Goal: Task Accomplishment & Management: Manage account settings

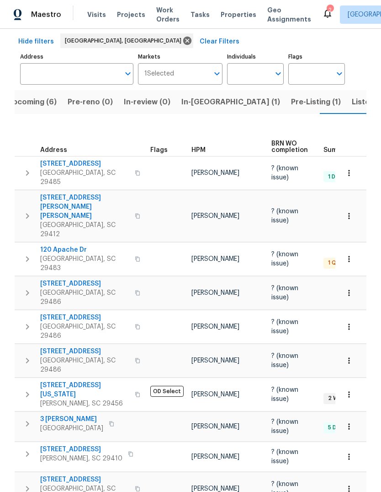
scroll to position [39, 0]
click at [350, 390] on icon "button" at bounding box center [349, 394] width 9 height 9
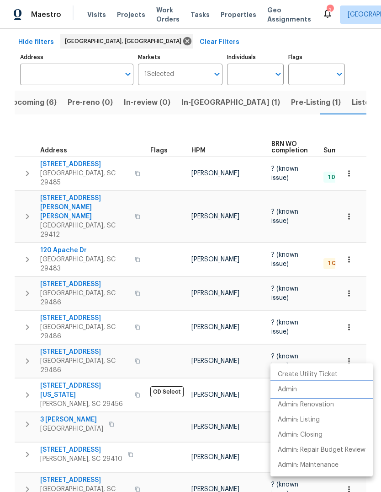
click at [297, 391] on p "Admin" at bounding box center [287, 390] width 19 height 10
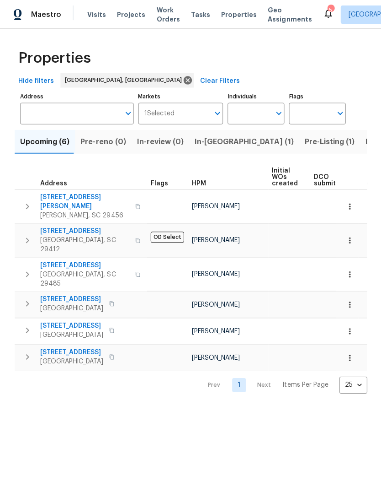
click at [89, 111] on input "Address" at bounding box center [70, 112] width 100 height 21
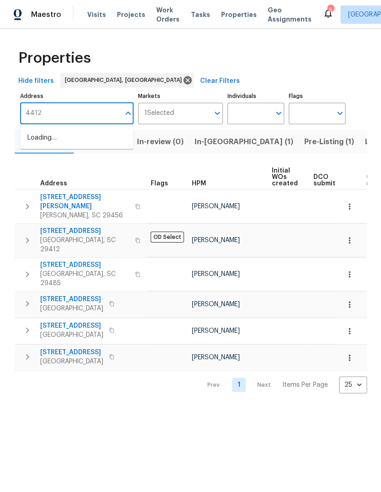
type input "4412"
click at [88, 139] on li "4412 Abby Dr North Charleston SC 29418" at bounding box center [76, 137] width 113 height 15
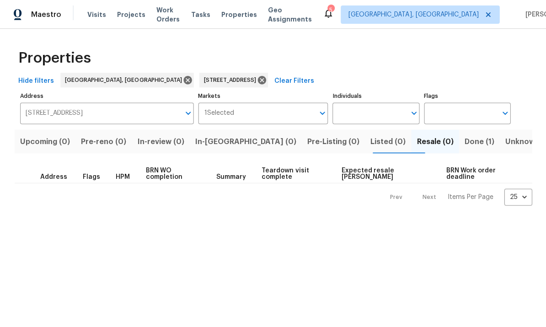
click at [381, 144] on span "Done (1)" at bounding box center [479, 141] width 30 height 13
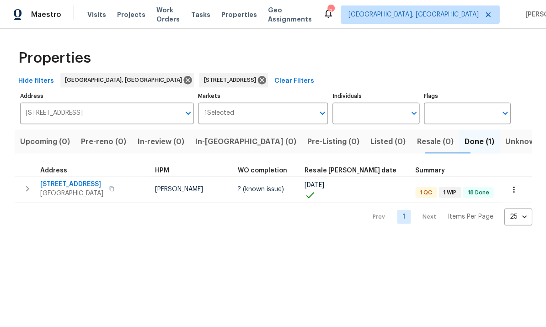
click at [75, 183] on span "[STREET_ADDRESS]" at bounding box center [71, 183] width 63 height 9
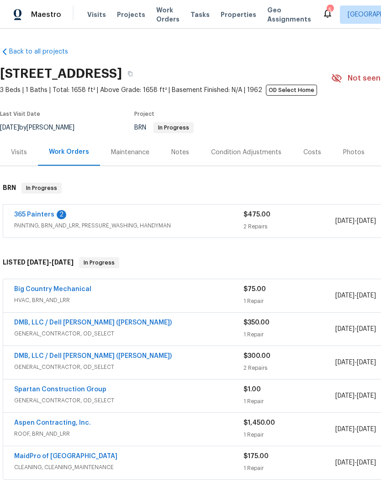
click at [38, 214] on link "365 Painters" at bounding box center [34, 214] width 40 height 6
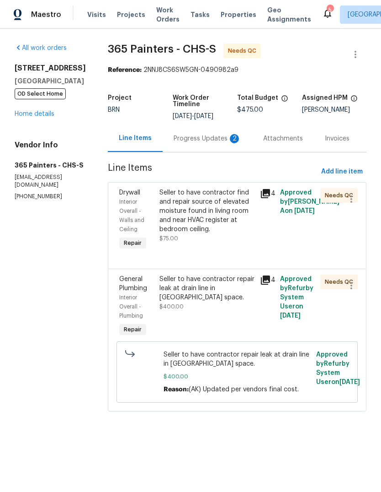
click at [188, 134] on div "Progress Updates 2" at bounding box center [208, 138] width 68 height 9
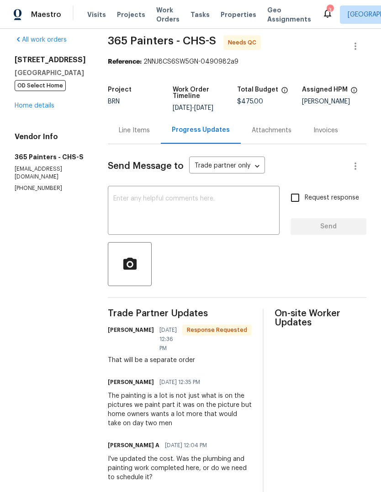
scroll to position [6, 0]
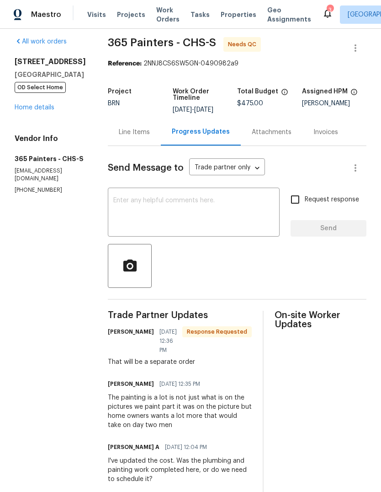
click at [108, 327] on h6 "Jacqueline Matute" at bounding box center [131, 331] width 46 height 9
click at [109, 334] on h6 "Jacqueline Matute" at bounding box center [131, 331] width 46 height 9
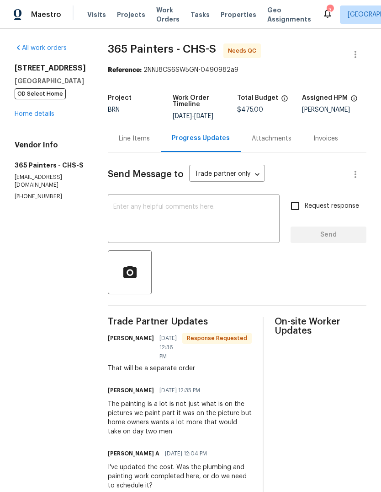
scroll to position [0, 0]
click at [43, 111] on link "Home details" at bounding box center [35, 114] width 40 height 6
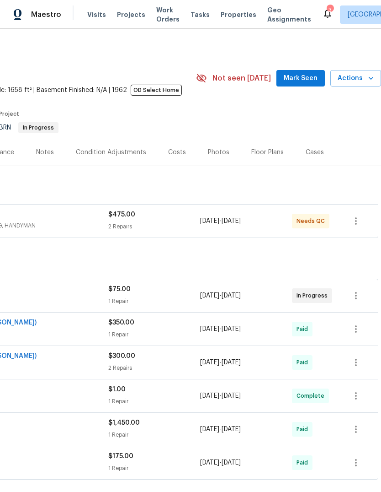
scroll to position [0, 135]
click at [309, 73] on span "Mark Seen" at bounding box center [301, 78] width 34 height 11
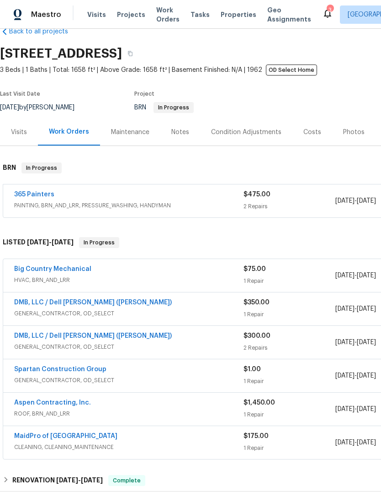
scroll to position [20, 0]
click at [240, 128] on div "Condition Adjustments" at bounding box center [246, 132] width 70 height 9
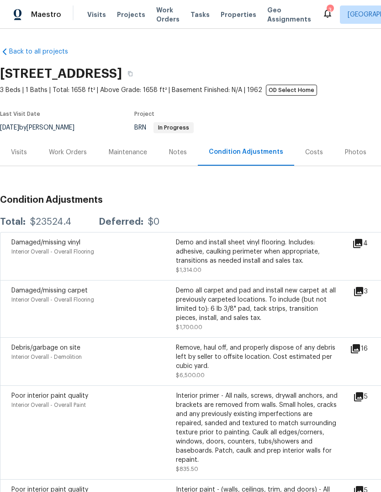
click at [176, 158] on div "Notes" at bounding box center [178, 152] width 40 height 27
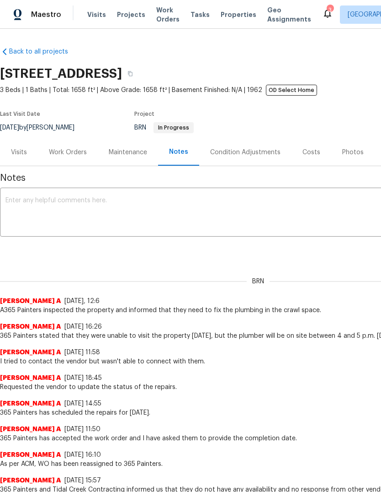
click at [138, 163] on div "Maintenance" at bounding box center [128, 152] width 60 height 27
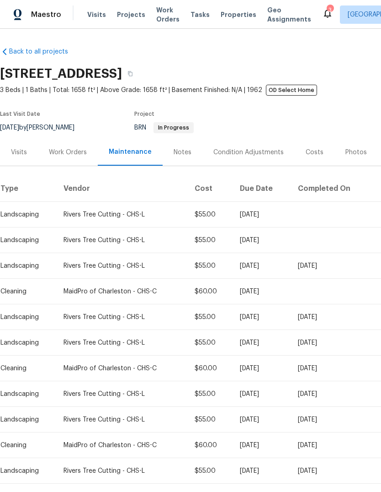
click at [221, 19] on span "Properties" at bounding box center [239, 14] width 36 height 9
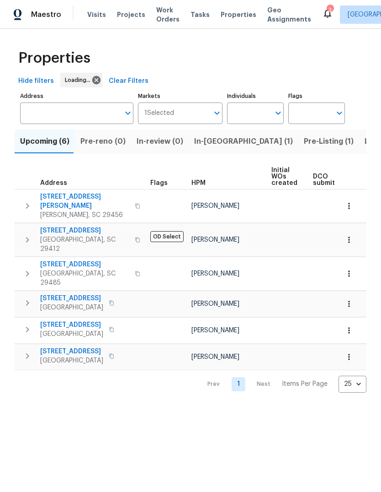
click at [208, 145] on span "In-reno (1)" at bounding box center [243, 141] width 99 height 13
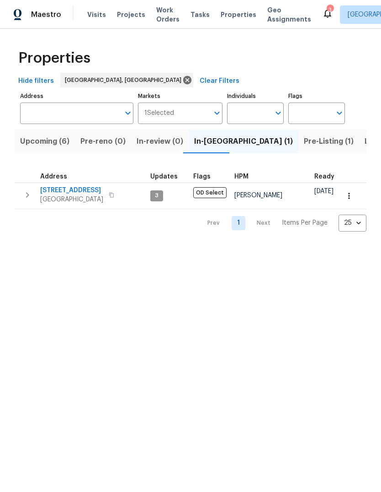
click at [304, 139] on span "Pre-Listing (1)" at bounding box center [329, 141] width 50 height 13
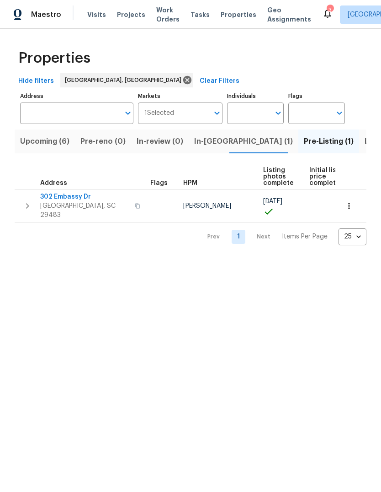
click at [82, 194] on span "302 Embassy Dr" at bounding box center [84, 196] width 89 height 9
click at [70, 140] on button "Upcoming (6)" at bounding box center [45, 141] width 60 height 24
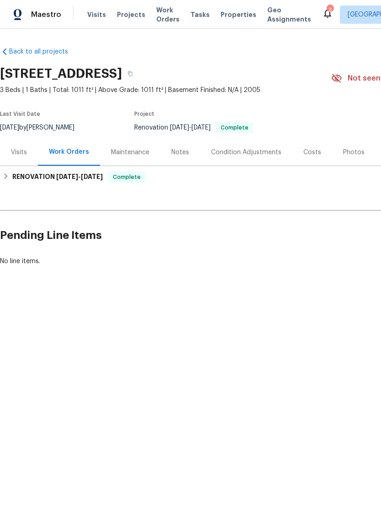
click at [185, 147] on div "Notes" at bounding box center [180, 152] width 40 height 27
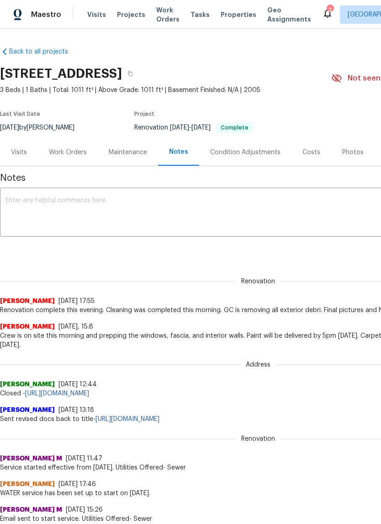
click at [266, 219] on textarea at bounding box center [258, 213] width 506 height 32
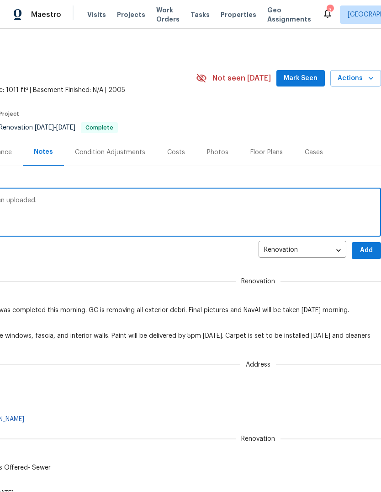
scroll to position [0, 135]
type textarea "Home is closed out. Final pictures have been uploaded."
click at [368, 251] on span "Add" at bounding box center [366, 250] width 15 height 11
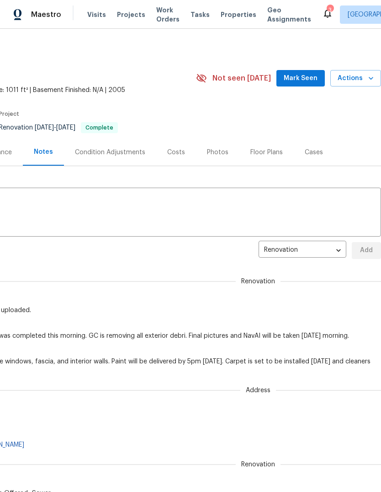
click at [301, 77] on span "Mark Seen" at bounding box center [301, 78] width 34 height 11
click at [226, 10] on span "Properties" at bounding box center [239, 14] width 36 height 9
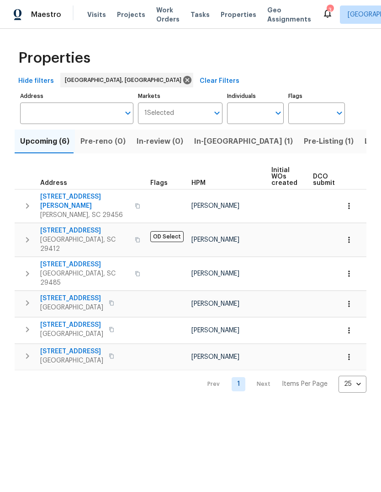
click at [343, 263] on button "button" at bounding box center [349, 273] width 20 height 20
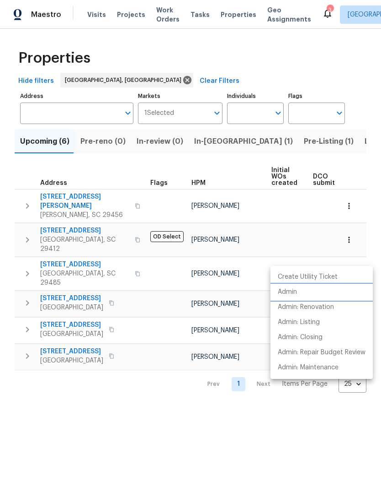
click at [289, 294] on p "Admin" at bounding box center [287, 292] width 19 height 10
click at [315, 139] on div at bounding box center [190, 246] width 381 height 492
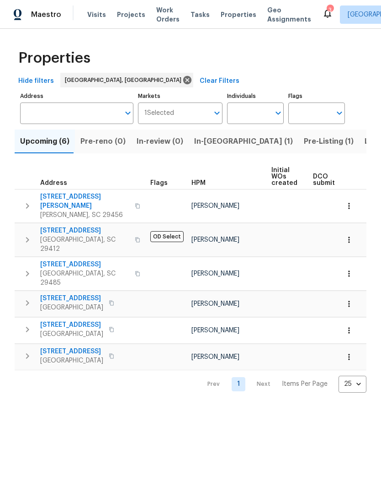
click at [359, 150] on button "Listed (6)" at bounding box center [382, 141] width 46 height 24
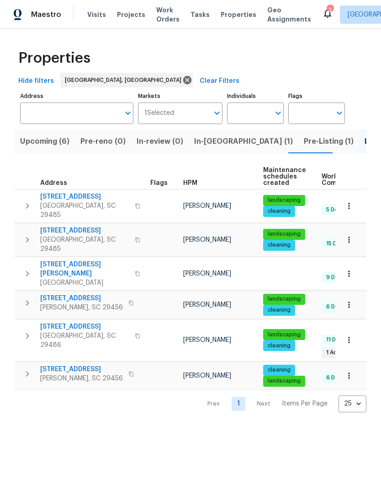
click at [352, 235] on icon "button" at bounding box center [349, 239] width 9 height 9
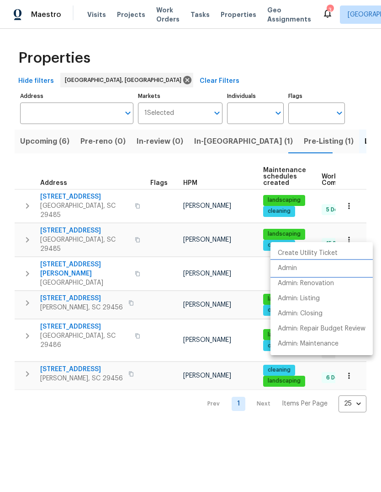
click at [290, 268] on p "Admin" at bounding box center [287, 268] width 19 height 10
click at [346, 233] on div at bounding box center [190, 246] width 381 height 492
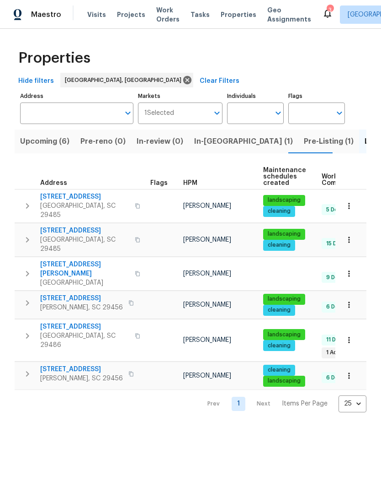
click at [351, 235] on icon "button" at bounding box center [349, 239] width 9 height 9
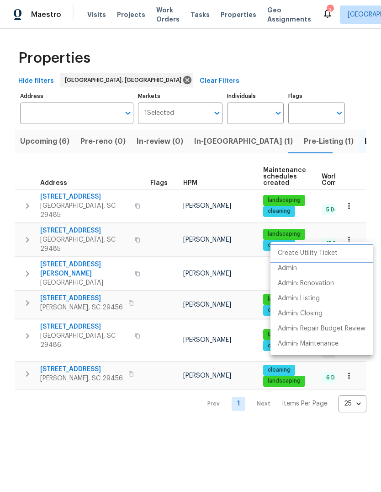
click at [327, 255] on p "Create Utility Ticket" at bounding box center [308, 253] width 60 height 10
click at [66, 230] on div at bounding box center [190, 246] width 381 height 492
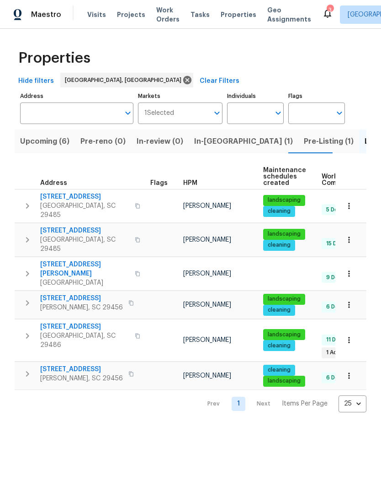
click at [65, 228] on span "109 Evance Ct" at bounding box center [84, 230] width 89 height 9
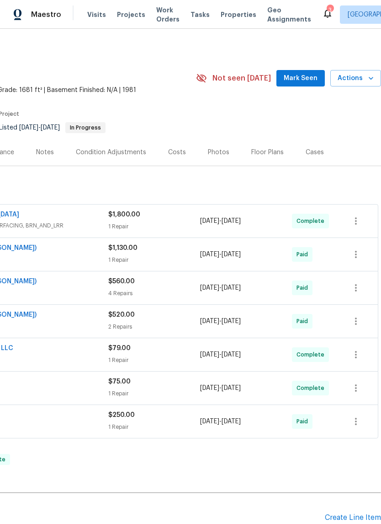
scroll to position [0, 135]
click at [299, 86] on button "Mark Seen" at bounding box center [301, 78] width 48 height 17
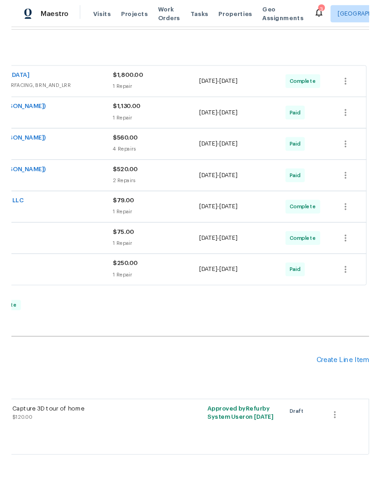
scroll to position [134, 135]
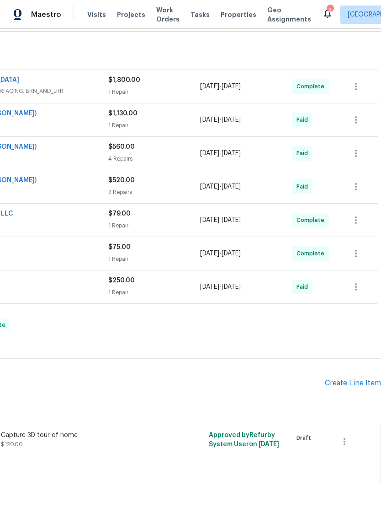
click at [349, 381] on div "Create Line Item" at bounding box center [353, 383] width 56 height 9
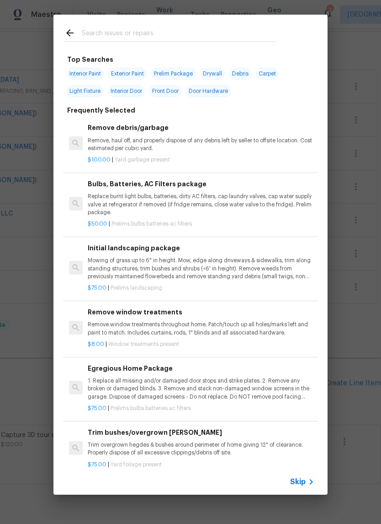
click at [199, 22] on div at bounding box center [169, 33] width 233 height 36
click at [208, 33] on input "text" at bounding box center [179, 34] width 194 height 14
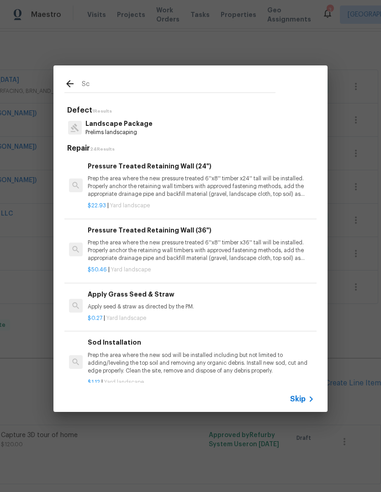
type input "S"
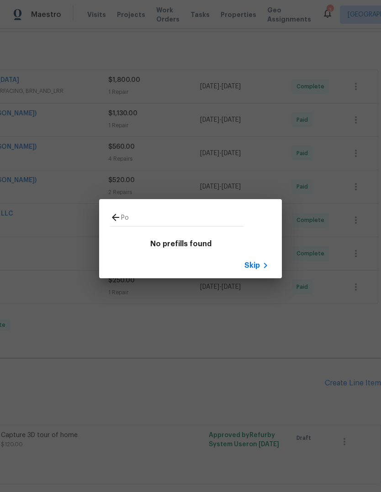
type input "P"
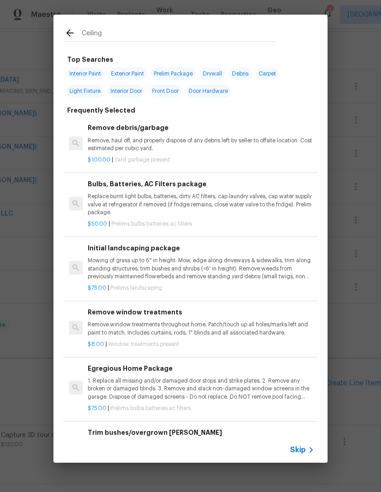
type input "Ceiling"
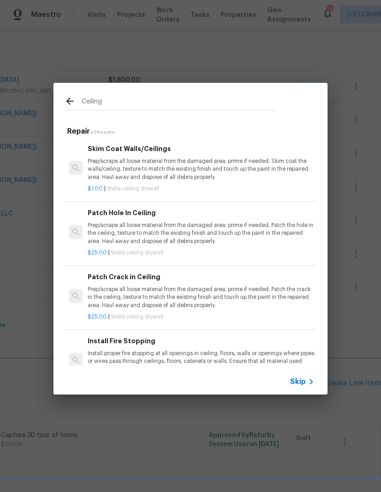
click at [209, 171] on p "Prep/scrape all loose material from the damaged area; prime if needed. Skim coa…" at bounding box center [201, 168] width 227 height 23
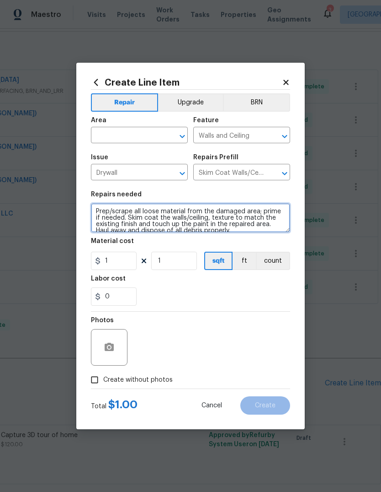
click at [183, 219] on textarea "Prep/scrape all loose material from the damaged area; prime if needed. Skim coa…" at bounding box center [190, 217] width 199 height 29
click at [182, 219] on textarea "Prep/scrape all loose material from the damaged area; prime if needed. Skim coa…" at bounding box center [190, 217] width 199 height 29
click at [186, 224] on textarea "Prep/scrape all loose material from the damaged area; prime if needed. Skim coa…" at bounding box center [190, 217] width 199 height 29
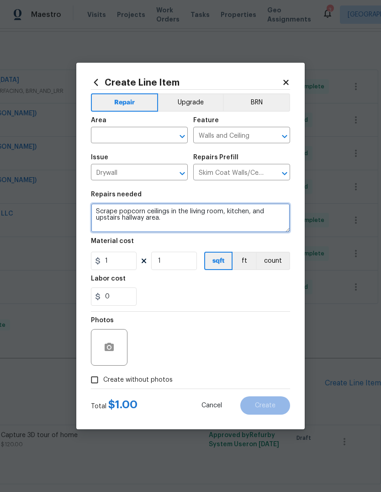
type textarea "Scrape popcorn ceilings in the living room, kitchen, and upstairs hallway area."
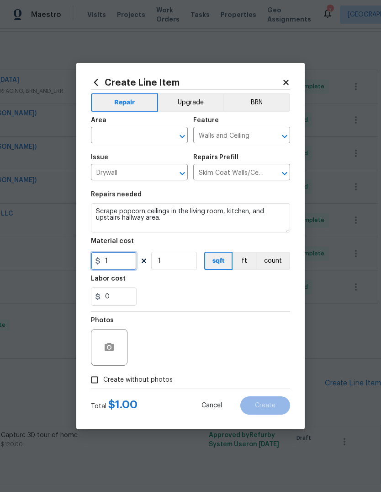
click at [116, 266] on input "1" at bounding box center [114, 260] width 46 height 18
type input "2000"
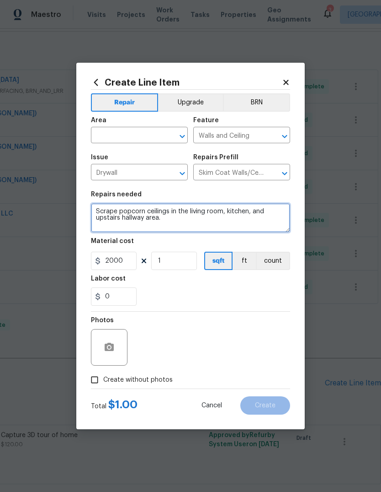
click at [190, 226] on textarea "Scrape popcorn ceilings in the living room, kitchen, and upstairs hallway area." at bounding box center [190, 217] width 199 height 29
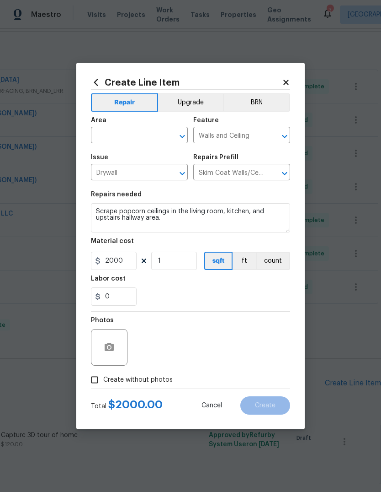
click at [142, 126] on div "Area" at bounding box center [139, 123] width 97 height 12
click at [111, 134] on input "text" at bounding box center [126, 136] width 71 height 14
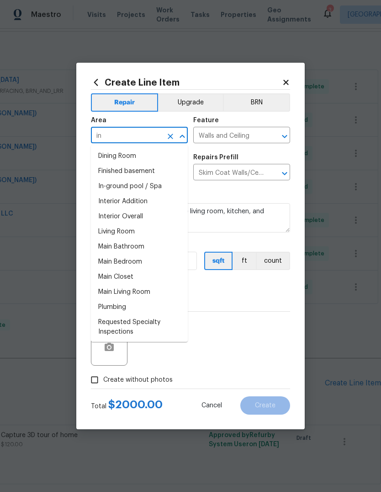
click at [159, 218] on li "Interior Overall" at bounding box center [139, 216] width 97 height 15
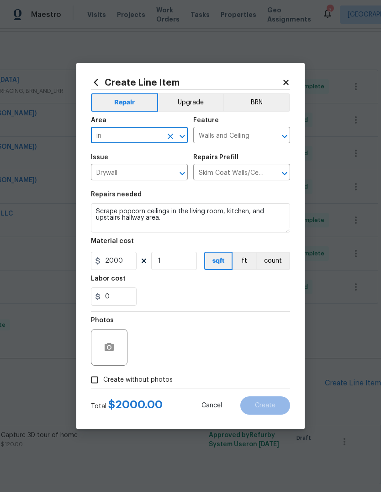
type input "Interior Overall"
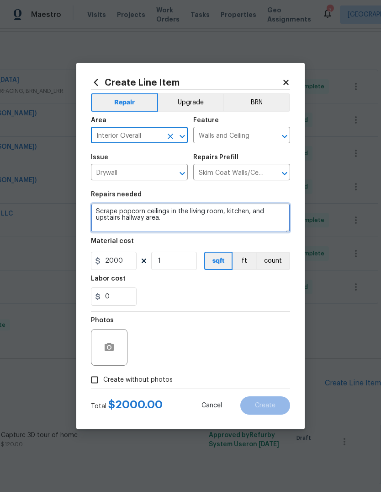
click at [197, 229] on textarea "Scrape popcorn ceilings in the living room, kitchen, and upstairs hallway area." at bounding box center [190, 217] width 199 height 29
type textarea "Scrape popcorn ceilings in the living room, kitchen, and upstairs hallway area.…"
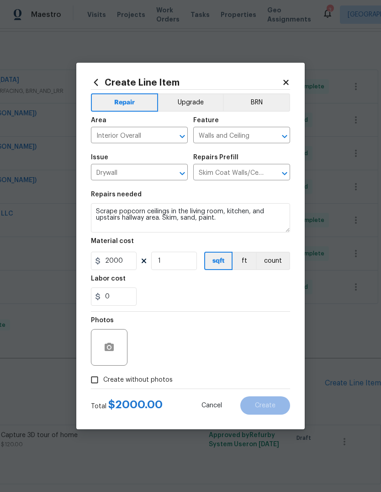
click at [252, 289] on div "0" at bounding box center [190, 296] width 199 height 18
click at [127, 266] on input "2000" at bounding box center [114, 260] width 46 height 18
type input "1500"
click at [257, 287] on div "Labor cost" at bounding box center [190, 281] width 199 height 12
click at [102, 379] on input "Create without photos" at bounding box center [94, 379] width 17 height 17
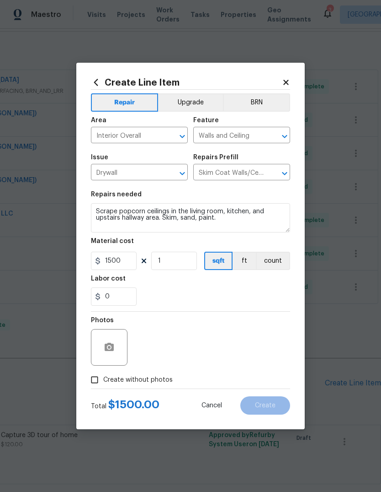
checkbox input "true"
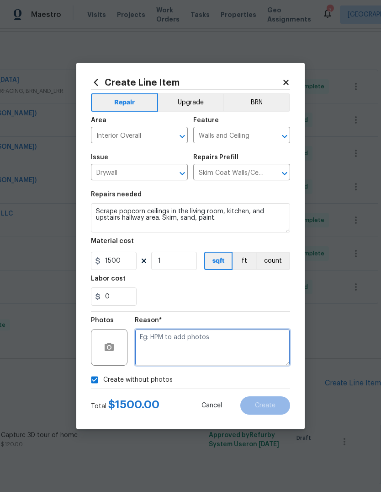
click at [224, 340] on textarea at bounding box center [212, 347] width 155 height 37
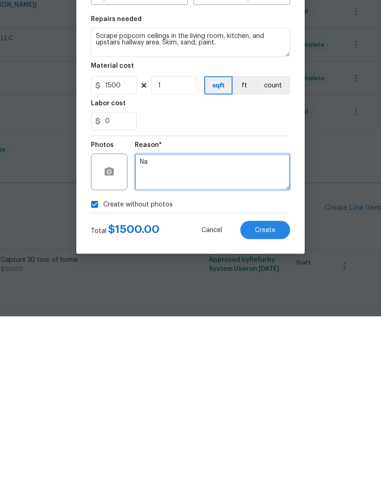
type textarea "Na"
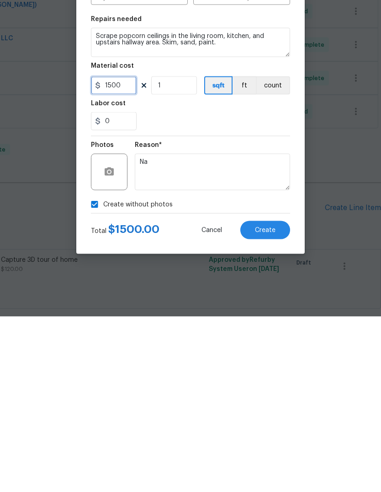
click at [121, 251] on input "1500" at bounding box center [114, 260] width 46 height 18
type input "1800"
click at [197, 371] on div "Create without photos" at bounding box center [190, 379] width 199 height 17
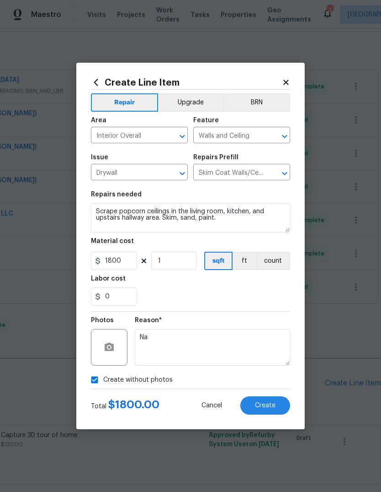
click at [265, 406] on span "Create" at bounding box center [265, 405] width 21 height 7
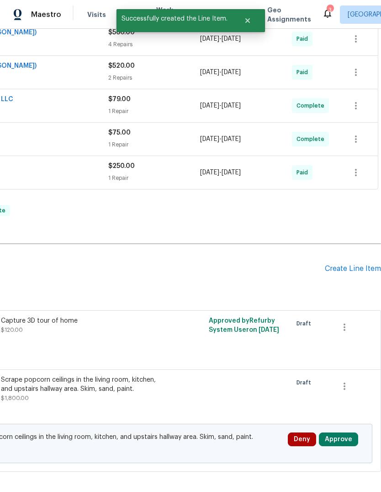
scroll to position [249, 135]
click at [342, 432] on button "Approve" at bounding box center [338, 439] width 39 height 14
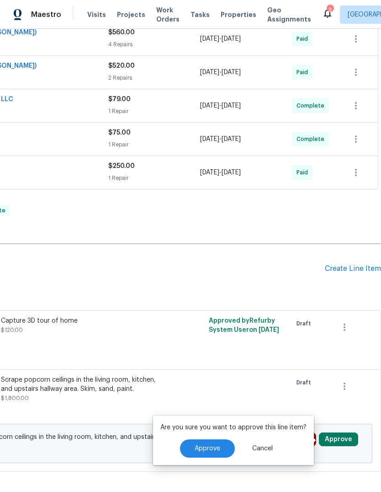
click at [215, 445] on span "Approve" at bounding box center [208, 448] width 26 height 7
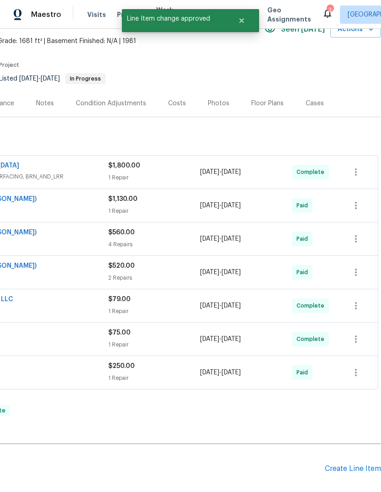
scroll to position [49, 135]
click at [338, 464] on div "Create Line Item" at bounding box center [353, 468] width 56 height 9
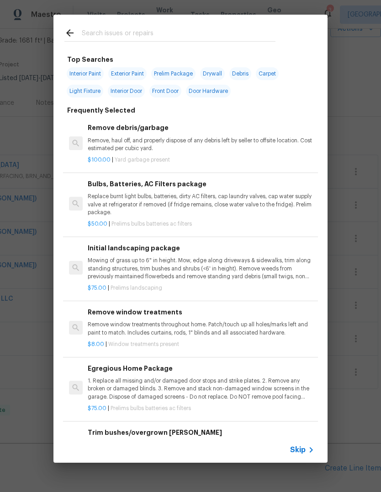
click at [162, 30] on input "text" at bounding box center [179, 34] width 194 height 14
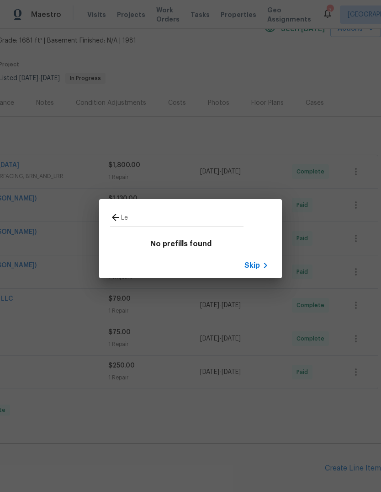
type input "Led"
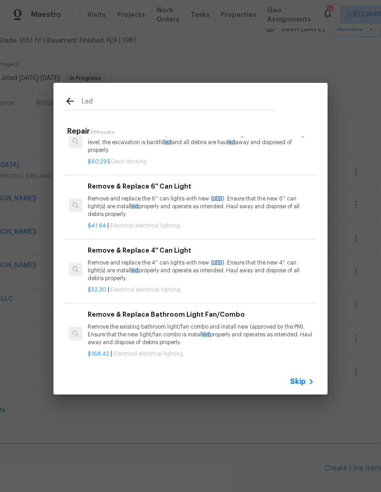
scroll to position [387, 0]
click at [279, 202] on p "Remove and replace the 6'' can lights with new ( LED ). Ensure that the new 6''…" at bounding box center [201, 206] width 227 height 23
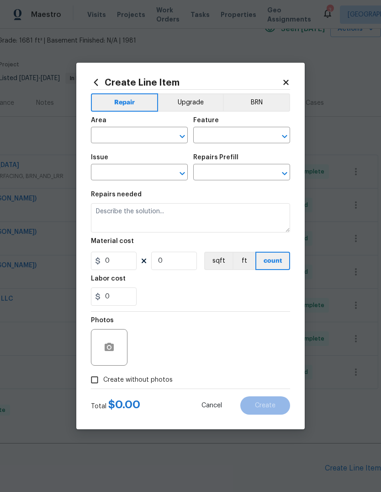
type input "Electrical Lighting"
type input "Remove & Replace 6'' Can Light $41.84"
type textarea "Remove and replace the 6'' can lights with new (LED). Ensure that the new 6'' c…"
type input "41.84"
type input "1"
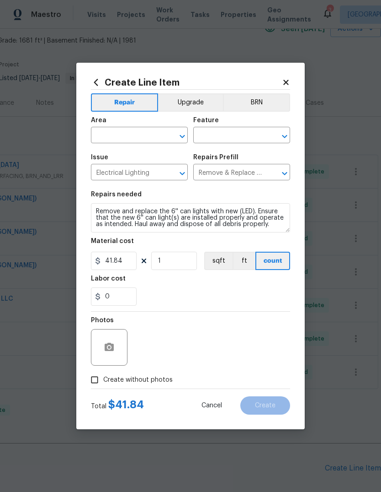
click at [140, 134] on input "text" at bounding box center [126, 136] width 71 height 14
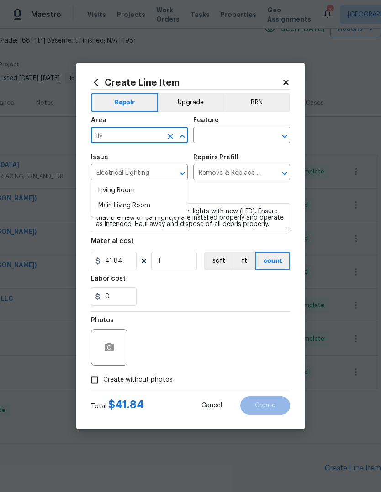
click at [165, 198] on li "Main Living Room" at bounding box center [139, 205] width 97 height 15
type input "Main Living Room"
click at [236, 139] on input "text" at bounding box center [228, 136] width 71 height 14
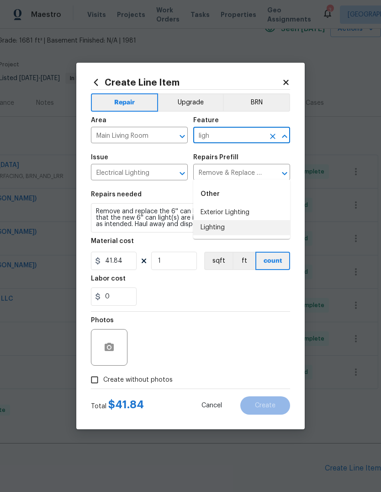
click at [234, 220] on li "Lighting" at bounding box center [241, 227] width 97 height 15
type input "Lighting"
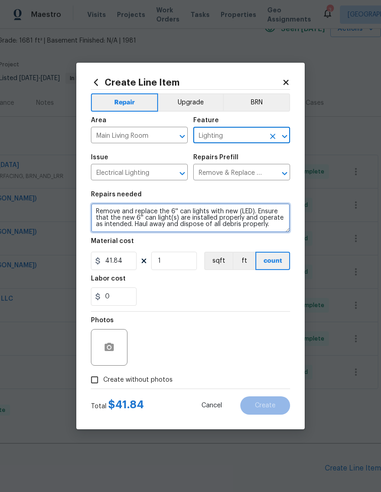
click at [223, 217] on textarea "Remove and replace the 6'' can lights with new (LED). Ensure that the new 6'' c…" at bounding box center [190, 217] width 199 height 29
click at [222, 218] on textarea "Remove and replace the 6'' can lights with new (LED). Ensure that the new 6'' c…" at bounding box center [190, 217] width 199 height 29
click at [221, 218] on textarea "Remove and replace the 6'' can lights with new (LED). Ensure that the new 6'' c…" at bounding box center [190, 217] width 199 height 29
click at [222, 221] on textarea "Remove and replace the 6'' can lights with new (LED). Ensure that the new 6'' c…" at bounding box center [190, 217] width 199 height 29
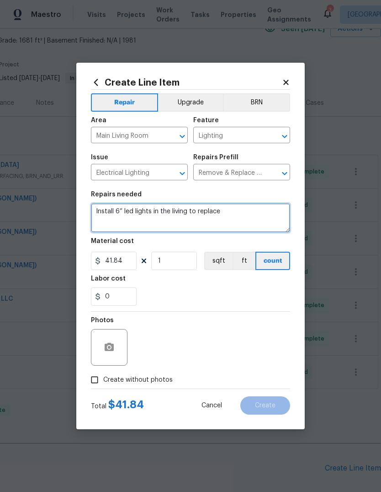
click at [114, 213] on textarea "Install 6” led lights in the living to replace" at bounding box center [190, 217] width 199 height 29
click at [235, 222] on textarea "Install six 6” led lights in the living to replace" at bounding box center [190, 217] width 199 height 29
click at [198, 215] on textarea "Install six 6” led lights in the living to replace" at bounding box center [190, 217] width 199 height 29
click at [202, 209] on textarea "Install six 6” led lights in the living to replace" at bounding box center [190, 217] width 199 height 29
click at [260, 217] on textarea "Install six 6” led lights in the living room to replace" at bounding box center [190, 217] width 199 height 29
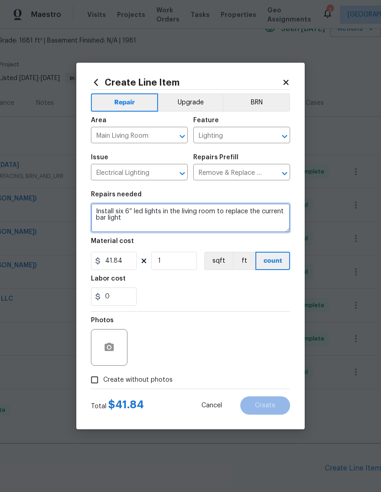
type textarea "Install six 6” led lights in the living room to replace the current bar light"
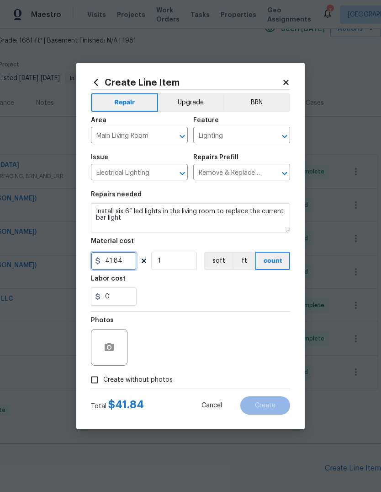
click at [127, 266] on input "41.84" at bounding box center [114, 260] width 46 height 18
type input "48"
click at [178, 261] on input "1" at bounding box center [174, 260] width 46 height 18
type input "6"
click at [223, 289] on div "0" at bounding box center [190, 296] width 199 height 18
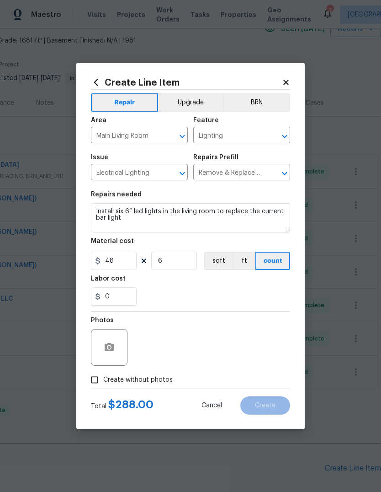
click at [234, 360] on div "Photos" at bounding box center [190, 340] width 199 height 59
click at [128, 262] on input "48" at bounding box center [114, 260] width 46 height 18
type input "55"
click at [252, 287] on div "Labor cost" at bounding box center [190, 281] width 199 height 12
click at [229, 353] on div "Photos" at bounding box center [190, 340] width 199 height 59
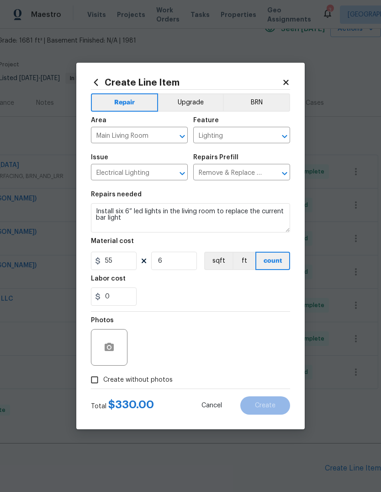
click at [144, 377] on span "Create without photos" at bounding box center [138, 380] width 70 height 10
click at [103, 377] on input "Create without photos" at bounding box center [94, 379] width 17 height 17
checkbox input "true"
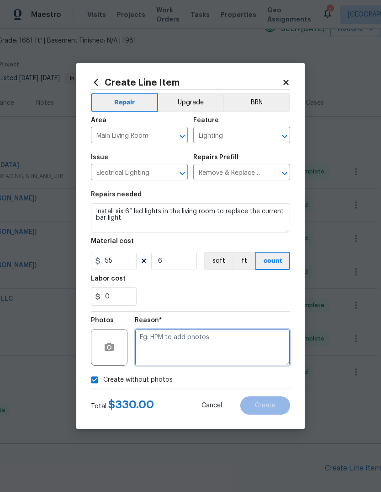
click at [210, 351] on textarea at bounding box center [212, 347] width 155 height 37
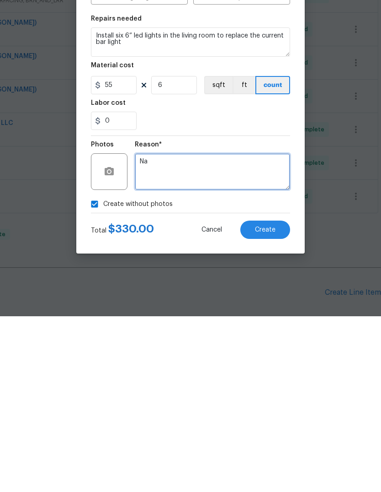
type textarea "Na"
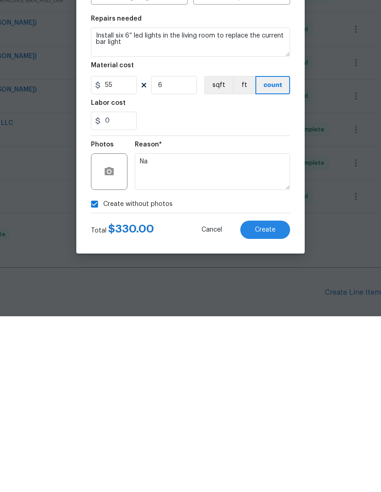
click at [271, 402] on span "Create" at bounding box center [265, 405] width 21 height 7
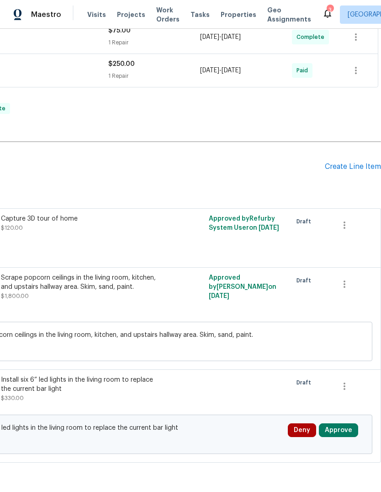
scroll to position [351, 135]
click at [341, 423] on button "Approve" at bounding box center [338, 430] width 39 height 14
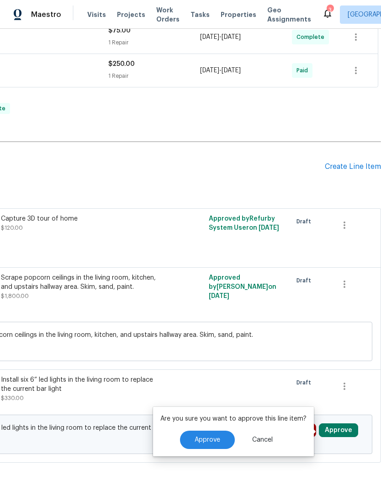
click at [210, 436] on span "Approve" at bounding box center [208, 439] width 26 height 7
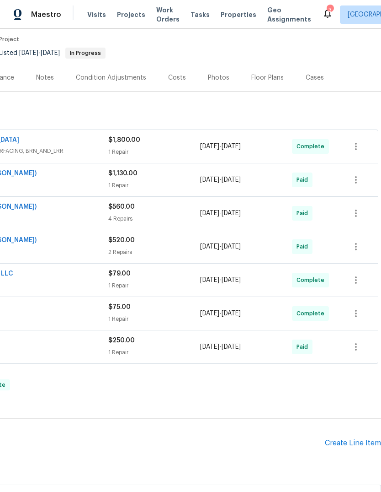
scroll to position [98, 134]
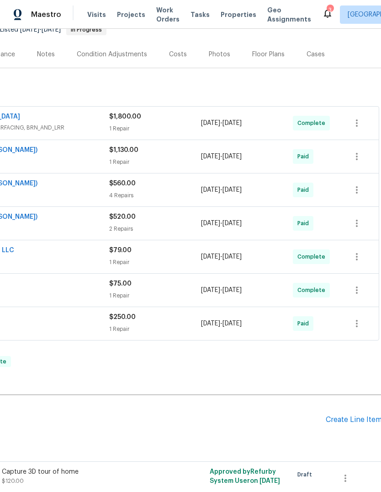
click at [353, 415] on div "Create Line Item" at bounding box center [354, 419] width 56 height 9
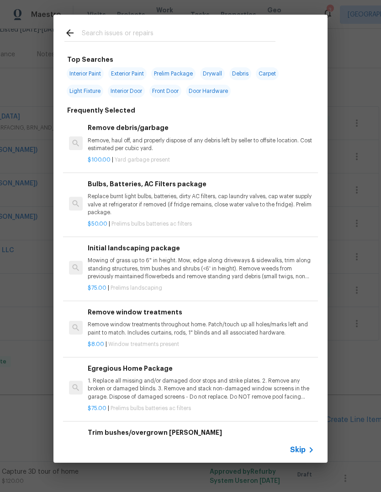
click at [153, 33] on input "text" at bounding box center [179, 34] width 194 height 14
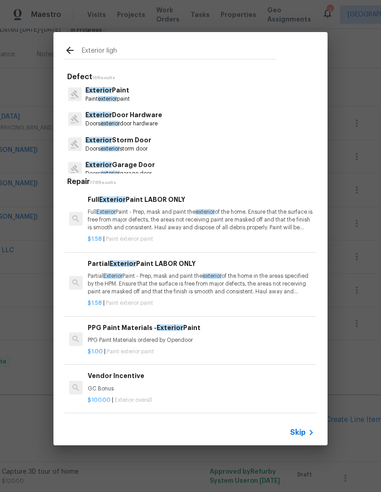
type input "Exterior light"
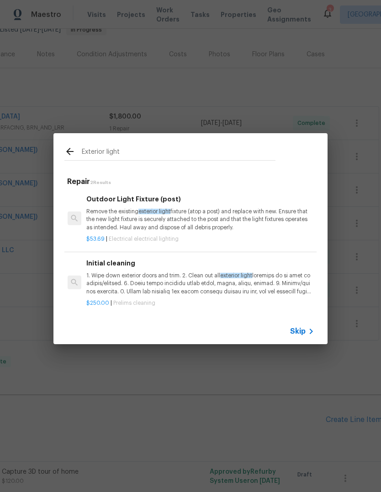
scroll to position [0, 1]
click at [243, 219] on p "Remove the existing exterior light fixture (atop a post) and replace with new. …" at bounding box center [199, 219] width 227 height 23
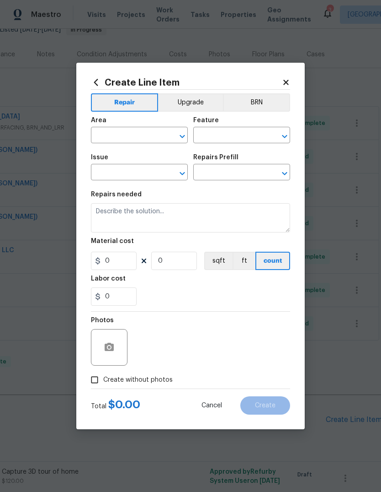
type input "Electrical Lighting"
type input "Outdoor Light Fixture (post) $53.69"
type textarea "Remove the existing exterior light fixture (atop a post) and replace with new. …"
type input "53.69"
type input "1"
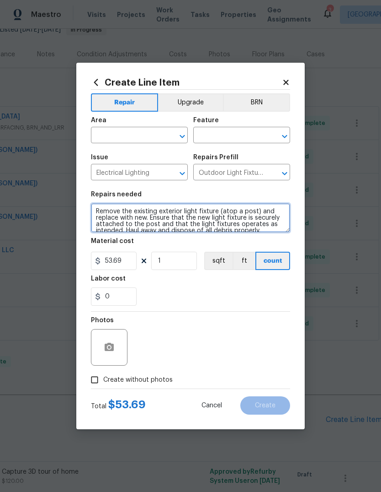
click at [237, 224] on textarea "Remove the existing exterior light fixture (atop a post) and replace with new. …" at bounding box center [190, 217] width 199 height 29
click at [237, 223] on textarea "Remove the existing exterior light fixture (atop a post) and replace with new. …" at bounding box center [190, 217] width 199 height 29
click at [238, 223] on textarea "Remove the existing exterior light fixture (atop a post) and replace with new. …" at bounding box center [190, 217] width 199 height 29
click at [239, 222] on textarea "Remove the existing exterior light fixture (atop a post) and replace with new. …" at bounding box center [190, 217] width 199 height 29
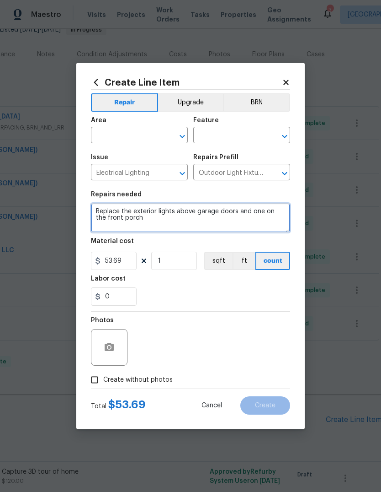
type textarea "Replace the exterior lights above garage doors and one on the front porch"
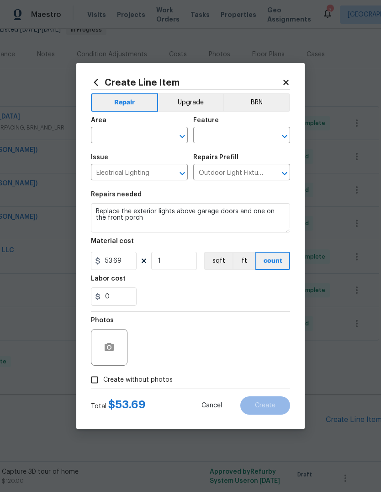
click at [135, 132] on input "text" at bounding box center [126, 136] width 71 height 14
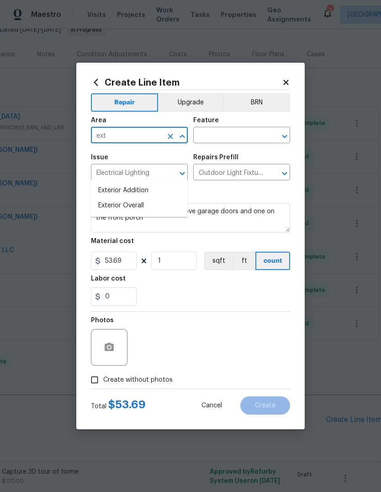
click at [163, 198] on li "Exterior Overall" at bounding box center [139, 205] width 97 height 15
type input "Exterior Overall"
click at [234, 137] on input "text" at bounding box center [228, 136] width 71 height 14
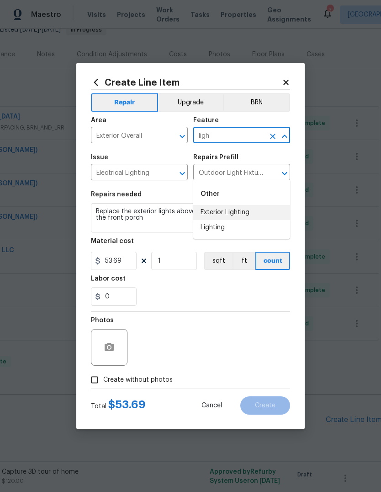
click at [251, 205] on li "Exterior Lighting" at bounding box center [241, 212] width 97 height 15
type input "Exterior Lighting"
click at [182, 262] on input "1" at bounding box center [174, 260] width 46 height 18
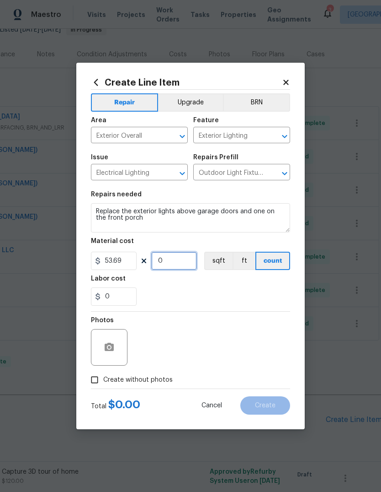
type input "3"
click at [236, 288] on div "0" at bounding box center [190, 296] width 199 height 18
click at [91, 379] on input "Create without photos" at bounding box center [94, 379] width 17 height 17
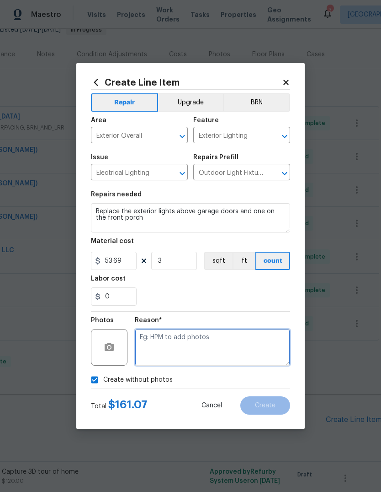
click at [234, 342] on textarea at bounding box center [212, 347] width 155 height 37
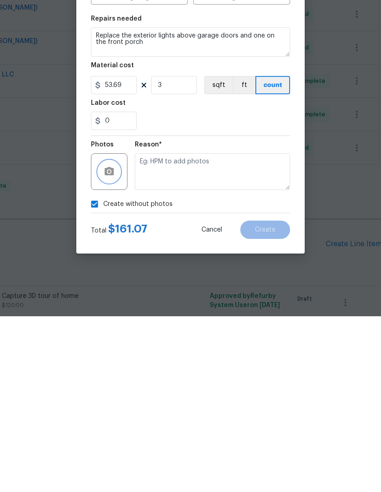
click at [107, 342] on icon "button" at bounding box center [109, 347] width 11 height 11
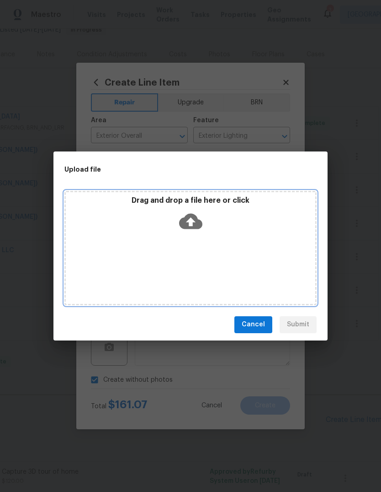
click at [207, 238] on div "Drag and drop a file here or click" at bounding box center [190, 248] width 252 height 114
click at [188, 238] on div "Drag and drop a file here or click" at bounding box center [190, 248] width 252 height 114
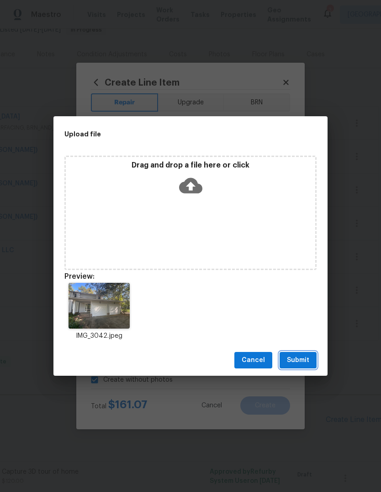
click at [304, 361] on span "Submit" at bounding box center [298, 359] width 22 height 11
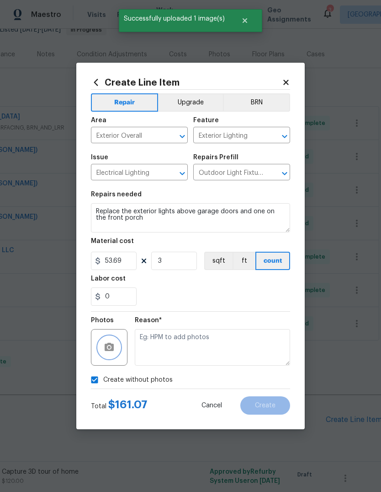
checkbox input "false"
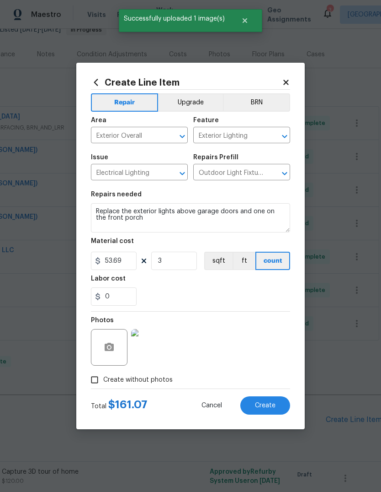
click at [265, 409] on span "Create" at bounding box center [265, 405] width 21 height 7
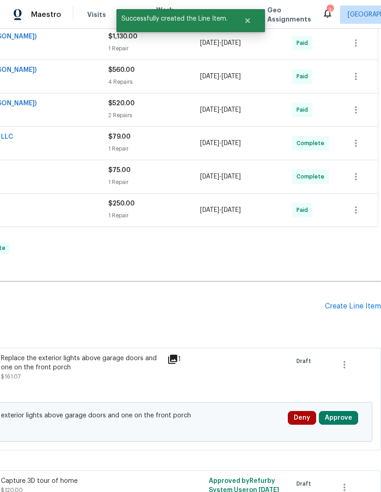
scroll to position [211, 135]
click at [343, 411] on button "Approve" at bounding box center [338, 418] width 39 height 14
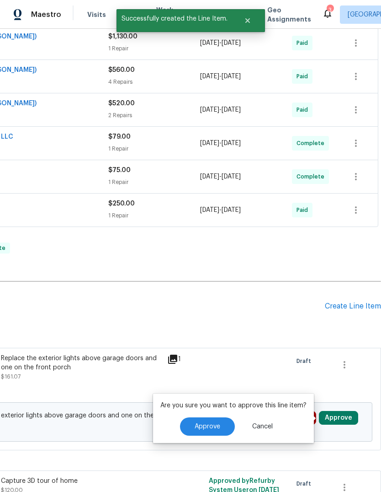
click at [214, 417] on button "Approve" at bounding box center [207, 426] width 55 height 18
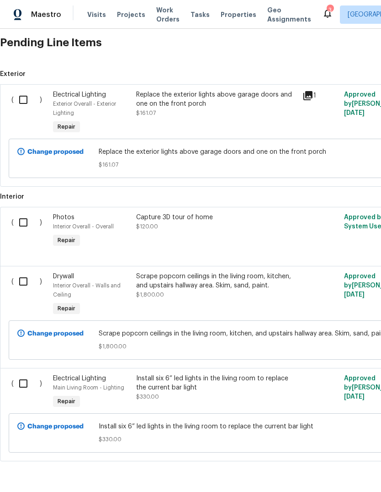
scroll to position [474, 0]
click at [203, 374] on div "Install six 6” led lights in the living room to replace the current bar light" at bounding box center [216, 383] width 161 height 18
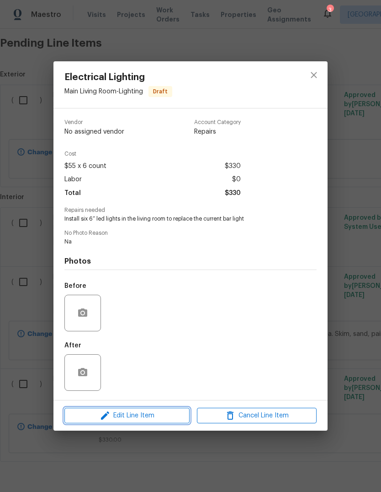
click at [93, 419] on span "Edit Line Item" at bounding box center [127, 415] width 120 height 11
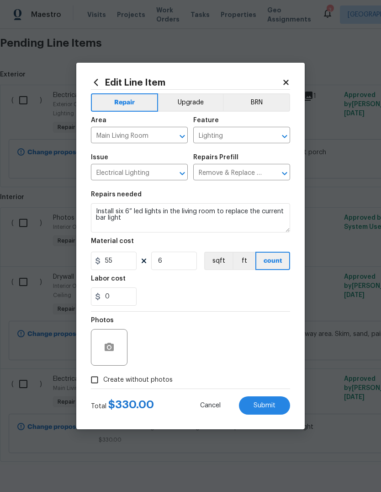
click at [333, 312] on body "Maestro Visits Projects Work Orders Tasks Properties Geo Assignments 3 Charlest…" at bounding box center [190, 246] width 381 height 492
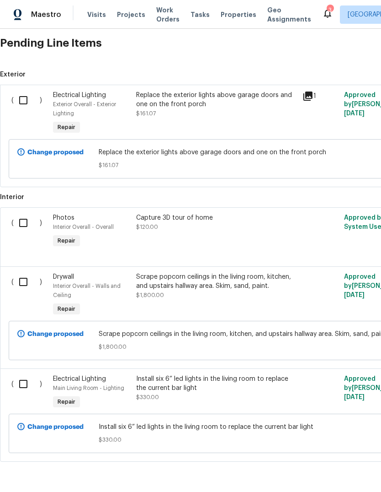
click at [190, 374] on div "Install six 6” led lights in the living room to replace the current bar light" at bounding box center [216, 383] width 161 height 18
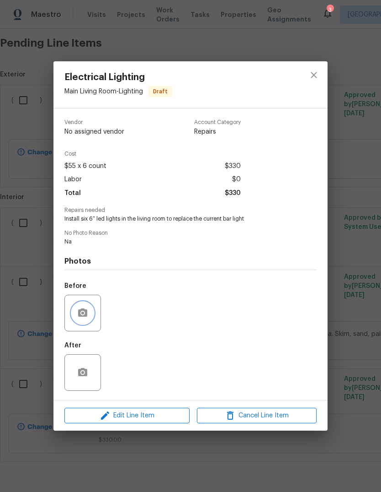
click at [91, 318] on button "button" at bounding box center [83, 313] width 22 height 22
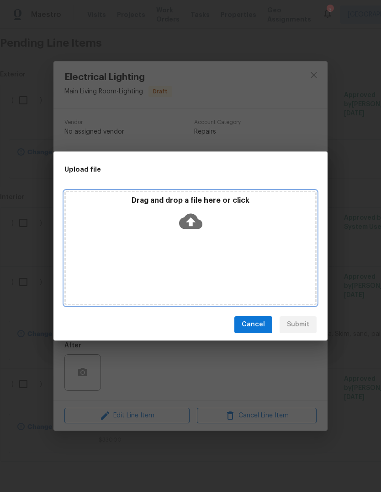
click at [186, 254] on div "Drag and drop a file here or click" at bounding box center [190, 248] width 252 height 114
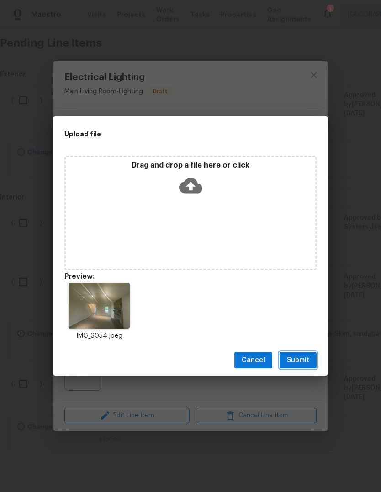
click at [302, 360] on span "Submit" at bounding box center [298, 359] width 22 height 11
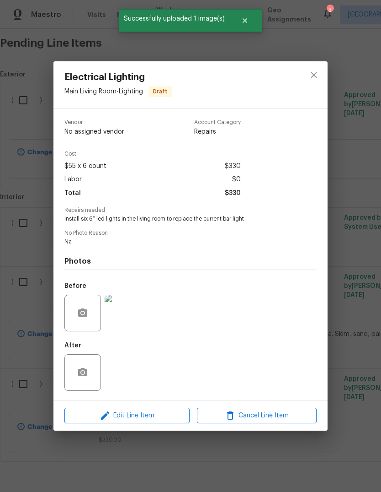
click at [358, 383] on div "Electrical Lighting Main Living Room - Lighting Draft Vendor No assigned vendor…" at bounding box center [190, 246] width 381 height 492
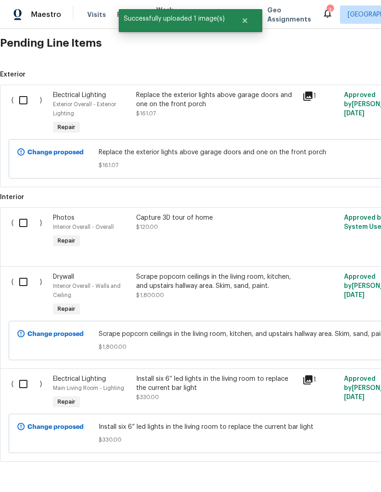
click at [215, 272] on div "Scrape popcorn ceilings in the living room, kitchen, and upstairs hallway area.…" at bounding box center [216, 285] width 161 height 27
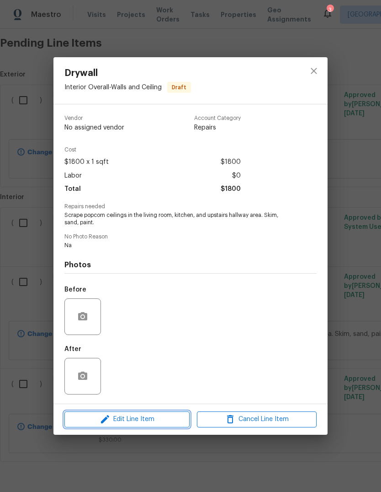
click at [161, 424] on span "Edit Line Item" at bounding box center [127, 418] width 120 height 11
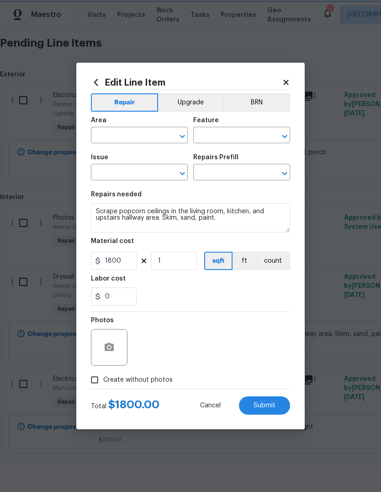
type input "Interior Overall"
type input "Walls and Ceiling"
type input "Drywall"
type input "Skim Coat Walls/Ceilings $1.00"
click at [111, 346] on icon "button" at bounding box center [109, 346] width 9 height 8
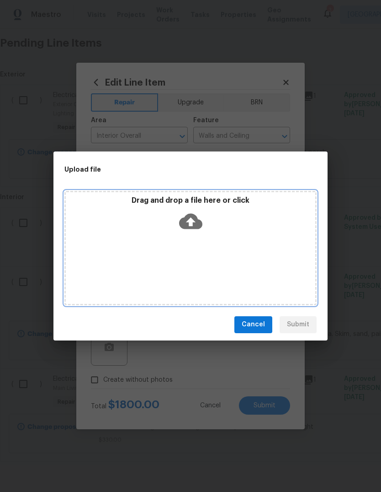
click at [205, 244] on div "Drag and drop a file here or click" at bounding box center [190, 248] width 252 height 114
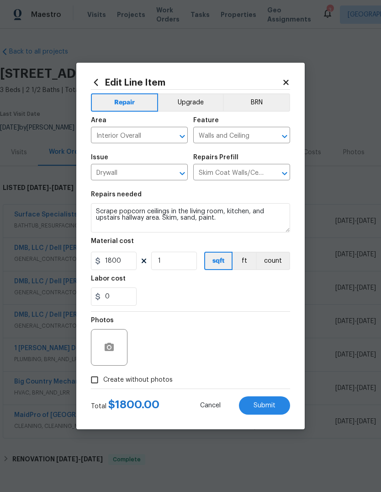
scroll to position [474, 0]
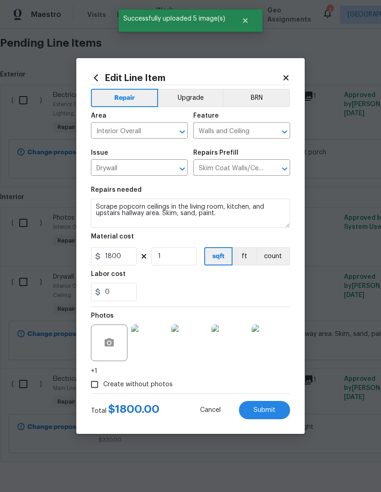
click at [269, 412] on span "Submit" at bounding box center [265, 409] width 22 height 7
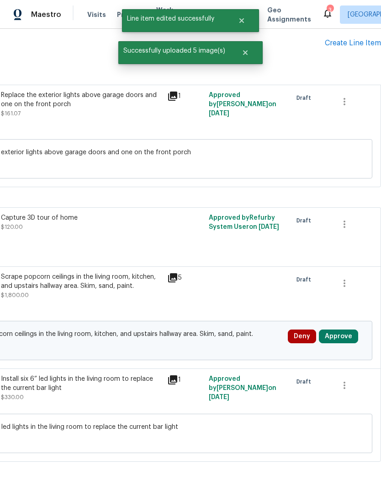
scroll to position [474, 135]
click at [341, 329] on button "Approve" at bounding box center [338, 336] width 39 height 14
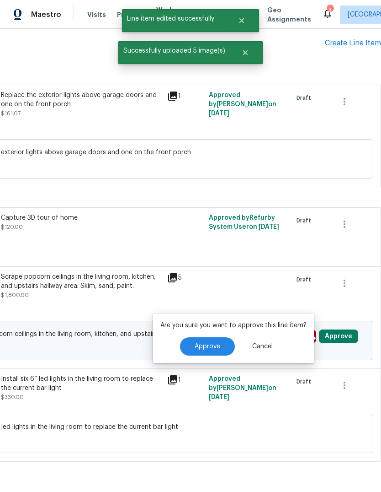
click at [214, 343] on span "Approve" at bounding box center [208, 346] width 26 height 7
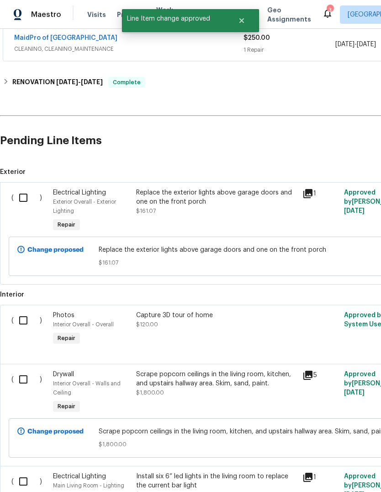
scroll to position [376, 0]
click at [25, 188] on input "checkbox" at bounding box center [27, 197] width 26 height 19
checkbox input "true"
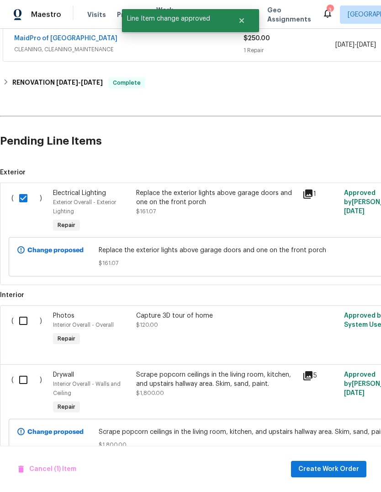
click at [27, 370] on input "checkbox" at bounding box center [27, 379] width 26 height 19
checkbox input "true"
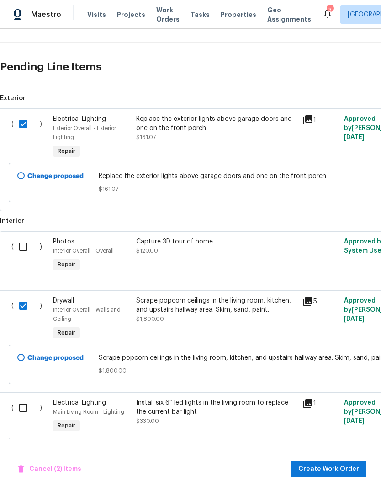
scroll to position [452, 0]
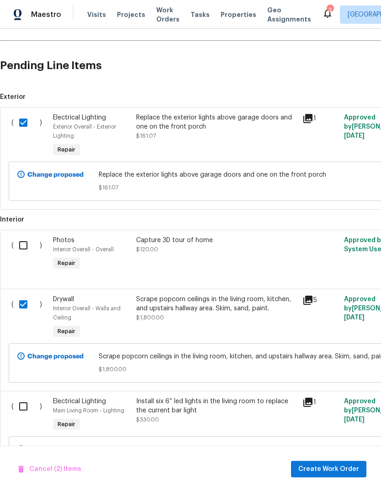
click at [27, 396] on input "checkbox" at bounding box center [27, 405] width 26 height 19
checkbox input "true"
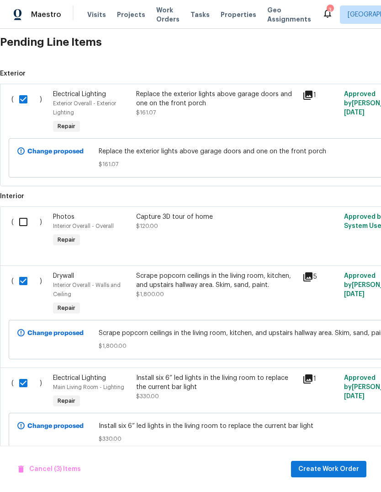
scroll to position [474, 0]
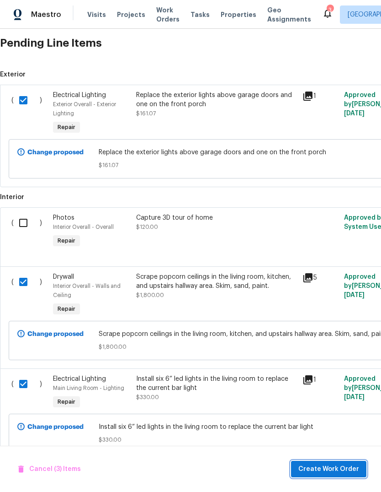
click at [340, 476] on button "Create Work Order" at bounding box center [328, 468] width 75 height 17
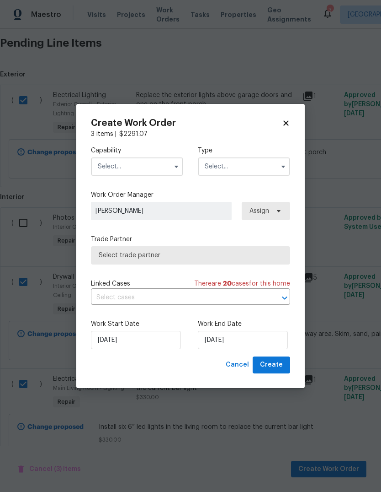
click at [156, 164] on input "text" at bounding box center [137, 166] width 92 height 18
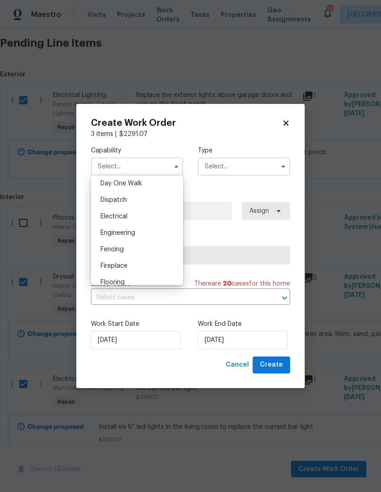
scroll to position [292, 0]
click at [178, 210] on div "Fencing" at bounding box center [137, 216] width 88 height 16
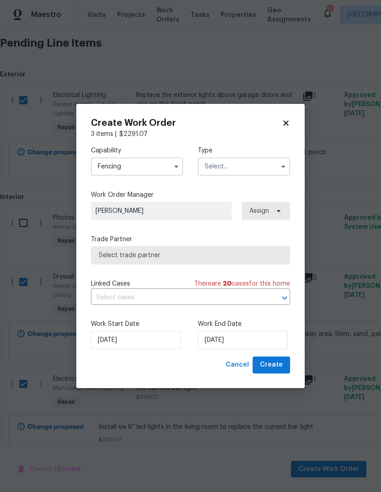
click at [168, 170] on input "Fencing" at bounding box center [137, 166] width 92 height 18
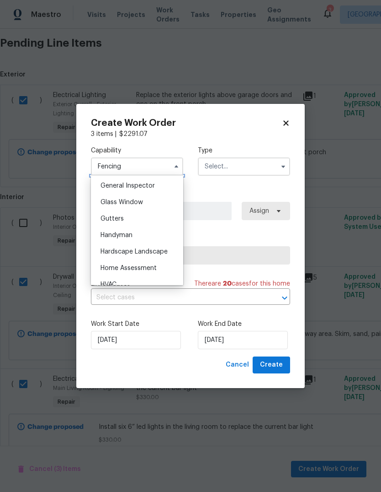
scroll to position [454, 0]
click at [154, 238] on div "Handyman" at bounding box center [137, 234] width 88 height 16
type input "Handyman"
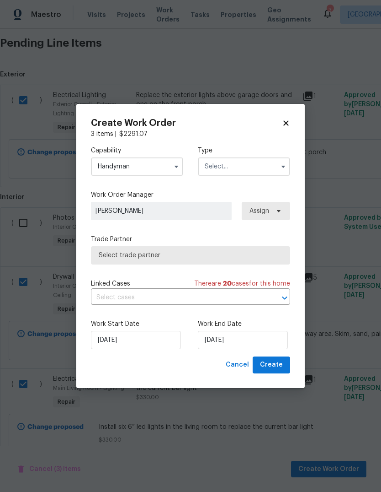
click at [272, 170] on input "text" at bounding box center [244, 166] width 92 height 18
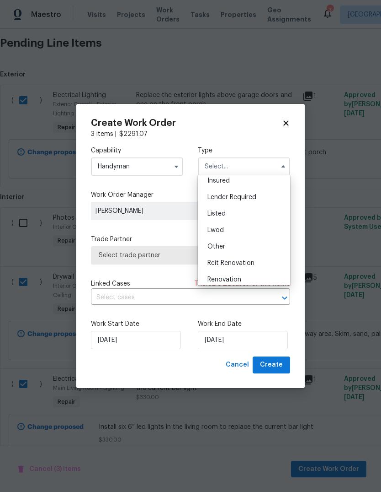
scroll to position [59, 0]
click at [251, 208] on div "Listed" at bounding box center [244, 208] width 88 height 16
type input "Listed"
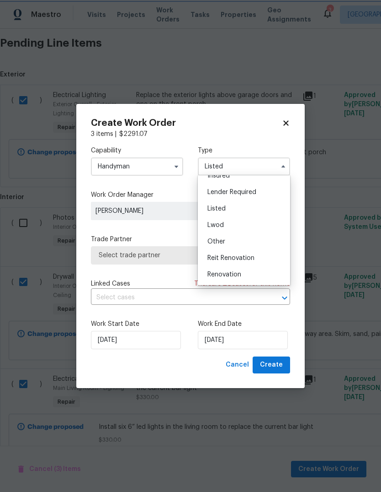
scroll to position [0, 0]
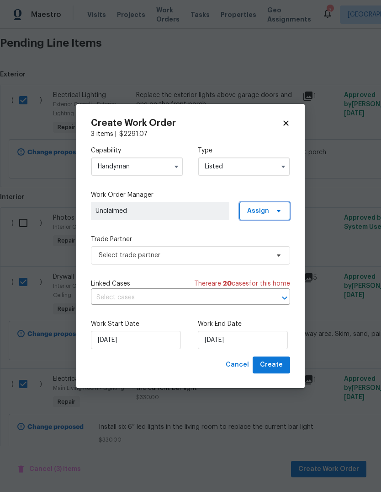
click at [278, 207] on icon at bounding box center [278, 210] width 7 height 7
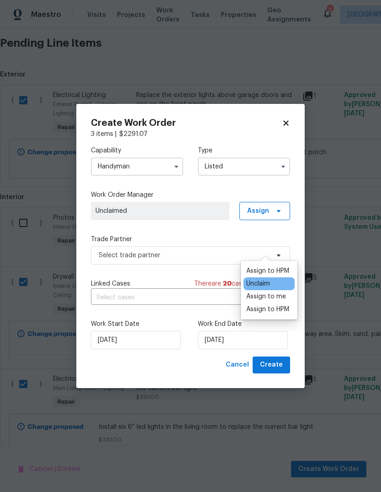
click at [276, 292] on div "Assign to me" at bounding box center [266, 296] width 40 height 9
click at [277, 292] on div "Assign to me" at bounding box center [266, 296] width 40 height 9
click at [270, 292] on div "Assign to me" at bounding box center [266, 296] width 40 height 9
click at [272, 305] on div "Assign to HPM" at bounding box center [267, 309] width 43 height 9
click at [283, 292] on div "Assign to me" at bounding box center [266, 296] width 40 height 9
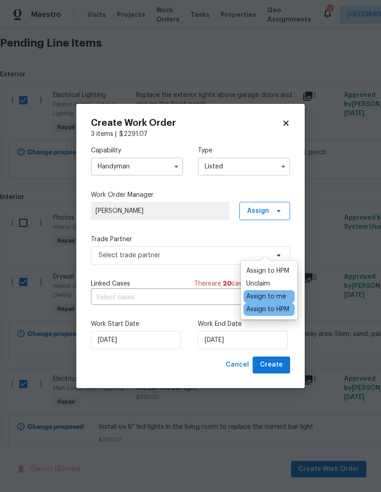
click at [277, 305] on div "Assign to HPM" at bounding box center [267, 309] width 43 height 9
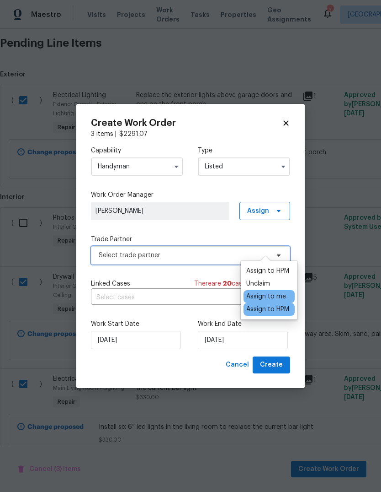
click at [207, 250] on span "Select trade partner" at bounding box center [190, 255] width 199 height 18
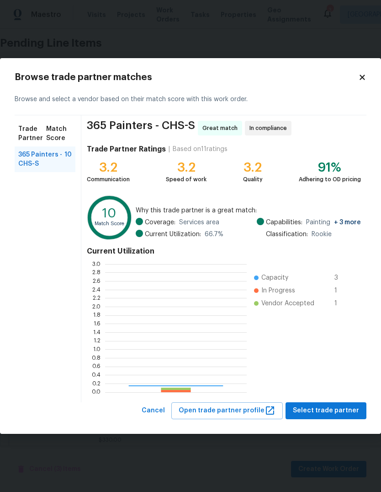
scroll to position [128, 142]
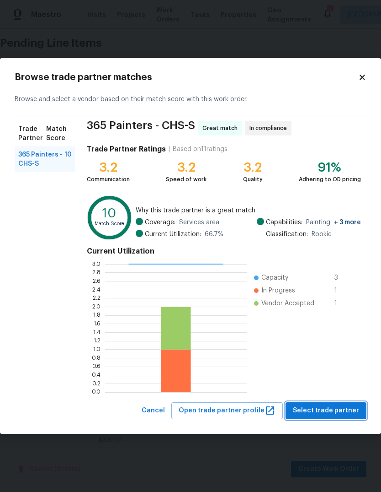
click at [337, 413] on span "Select trade partner" at bounding box center [326, 410] width 66 height 11
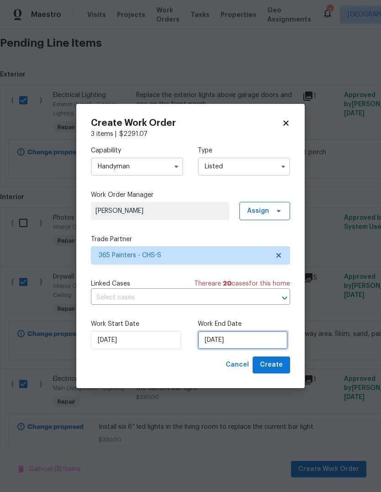
click at [241, 341] on input "[DATE]" at bounding box center [243, 340] width 90 height 18
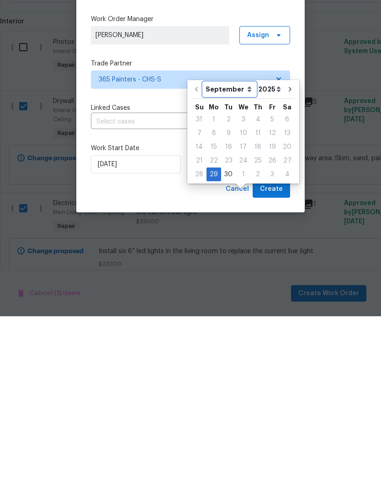
click at [241, 258] on select "September October November December" at bounding box center [229, 265] width 53 height 14
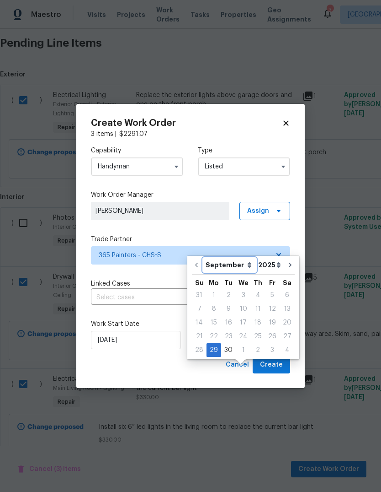
select select "9"
type input "[DATE]"
select select "9"
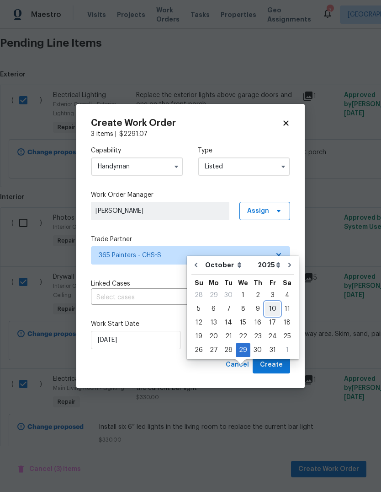
click at [273, 302] on div "10" at bounding box center [272, 308] width 15 height 13
type input "[DATE]"
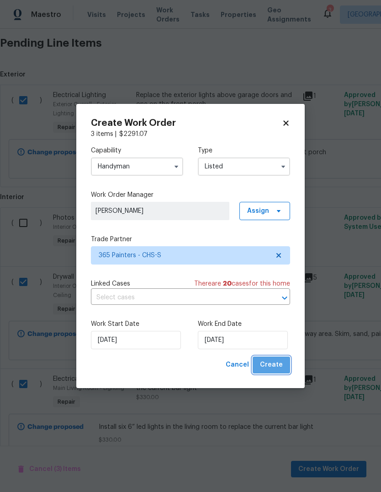
click at [277, 362] on span "Create" at bounding box center [271, 364] width 23 height 11
checkbox input "false"
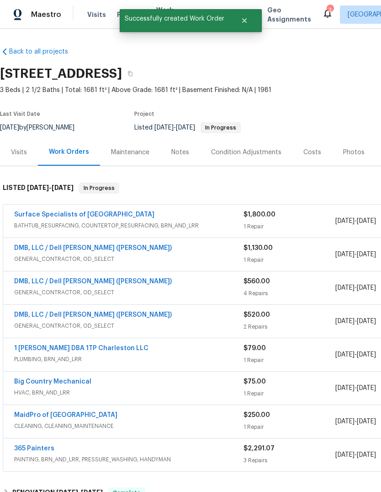
scroll to position [0, 0]
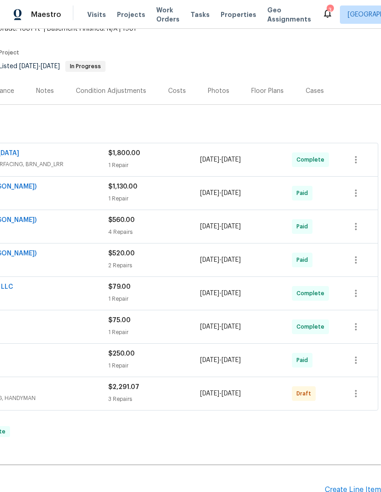
scroll to position [61, 135]
click at [357, 395] on icon "button" at bounding box center [356, 393] width 11 height 11
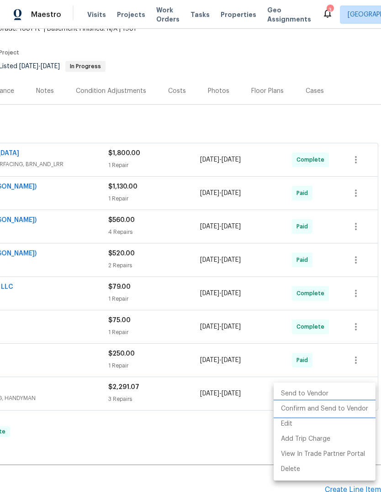
click at [350, 409] on li "Confirm and Send to Vendor" at bounding box center [325, 408] width 102 height 15
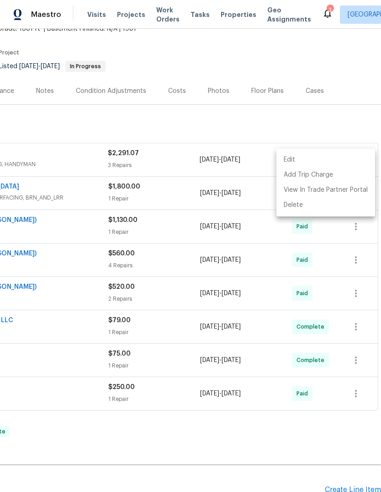
click at [323, 417] on div at bounding box center [190, 246] width 381 height 492
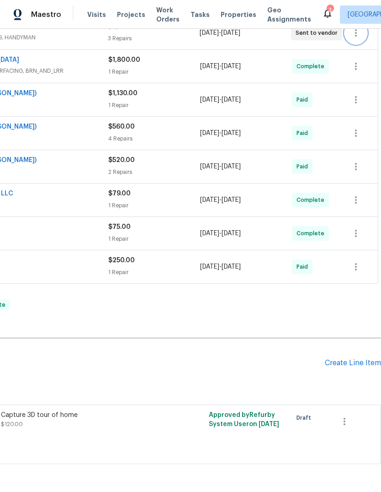
scroll to position [188, 135]
click at [353, 360] on div "Create Line Item" at bounding box center [353, 362] width 56 height 9
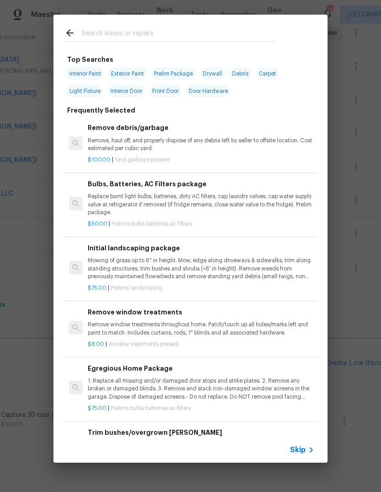
scroll to position [0, 0]
click at [243, 31] on input "text" at bounding box center [179, 34] width 194 height 14
type input "Tree"
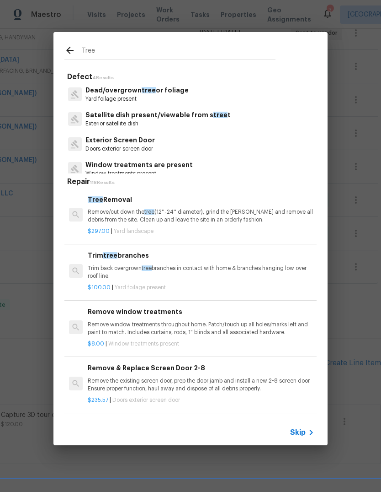
click at [223, 269] on p "Trim back overgrown tree branches in contact with home & branches hanging low o…" at bounding box center [201, 272] width 227 height 16
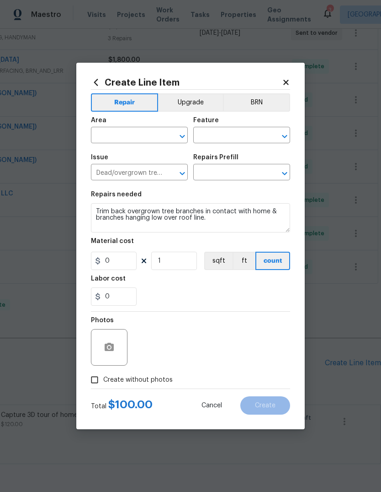
type input "Trim tree branches $100.00"
type input "100"
click at [128, 136] on input "text" at bounding box center [126, 136] width 71 height 14
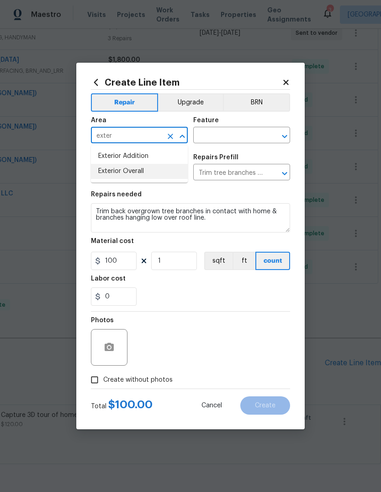
click at [159, 171] on li "Exterior Overall" at bounding box center [139, 171] width 97 height 15
type input "Exterior Overall"
click at [239, 135] on input "text" at bounding box center [228, 136] width 71 height 14
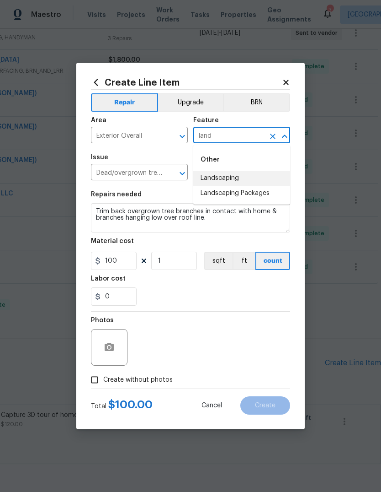
click at [251, 178] on li "Landscaping" at bounding box center [241, 178] width 97 height 15
type input "Landscaping"
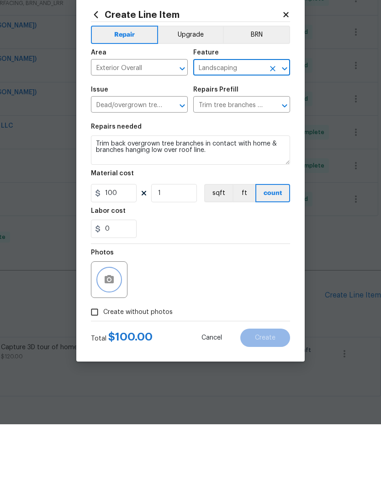
click at [108, 342] on icon "button" at bounding box center [109, 346] width 9 height 8
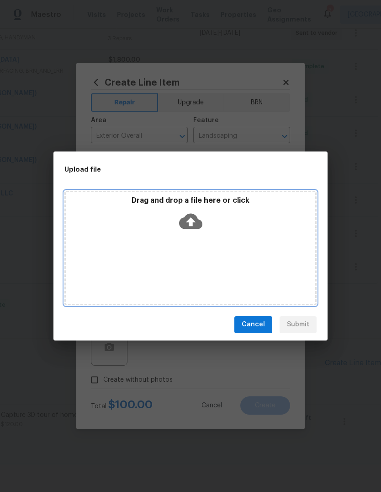
click at [187, 253] on div "Drag and drop a file here or click" at bounding box center [190, 248] width 252 height 114
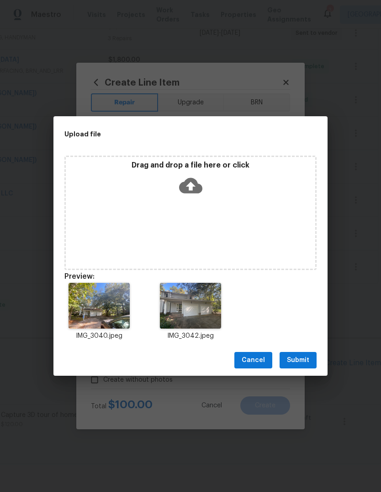
click at [305, 357] on span "Submit" at bounding box center [298, 359] width 22 height 11
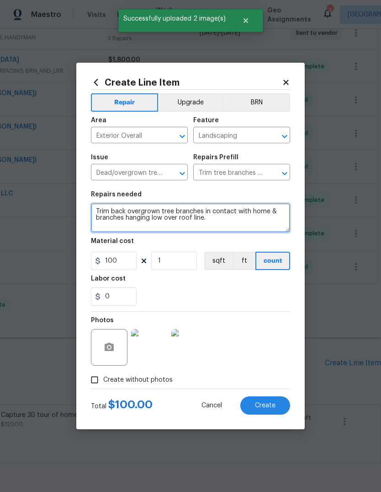
click at [192, 219] on textarea "Trim back overgrown tree branches in contact with home & branches hanging low o…" at bounding box center [190, 217] width 199 height 29
click at [191, 219] on textarea "Trim back overgrown tree branches in contact with home & branches hanging low o…" at bounding box center [190, 217] width 199 height 29
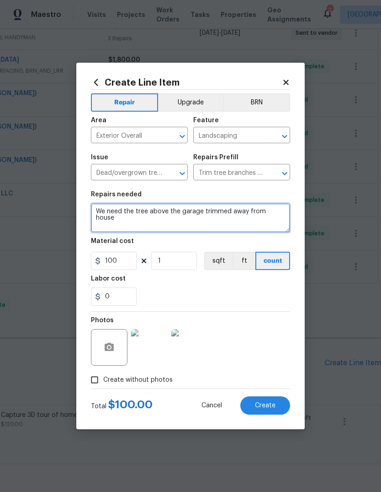
type textarea "We need the tree above the garage trimmed away from house"
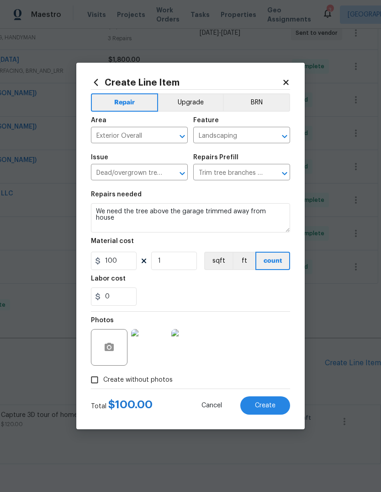
click at [248, 300] on div "0" at bounding box center [190, 296] width 199 height 18
click at [269, 406] on span "Create" at bounding box center [265, 405] width 21 height 7
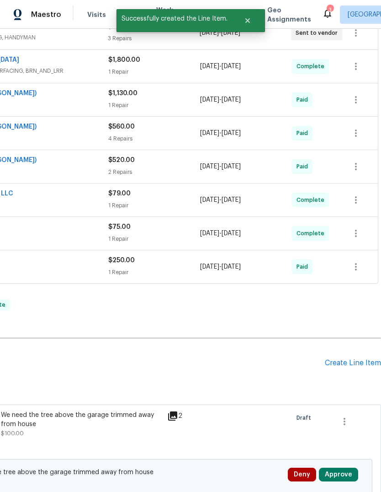
click at [338, 467] on button "Approve" at bounding box center [338, 474] width 39 height 14
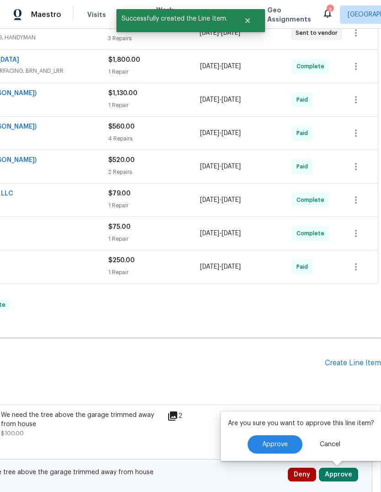
click at [268, 441] on span "Approve" at bounding box center [275, 444] width 26 height 7
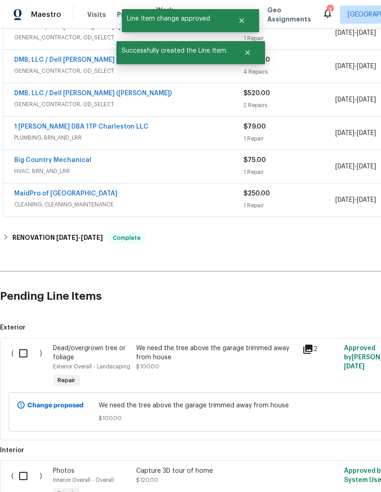
scroll to position [257, 0]
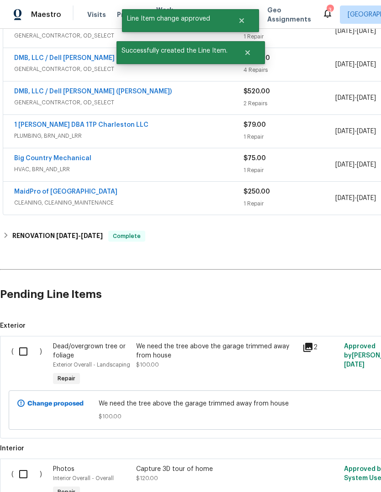
click at [19, 342] on input "checkbox" at bounding box center [27, 351] width 26 height 19
checkbox input "true"
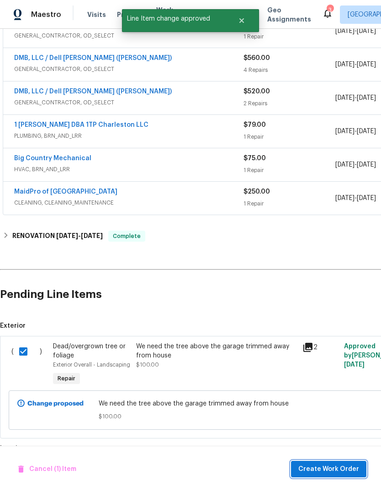
click at [325, 466] on span "Create Work Order" at bounding box center [329, 468] width 61 height 11
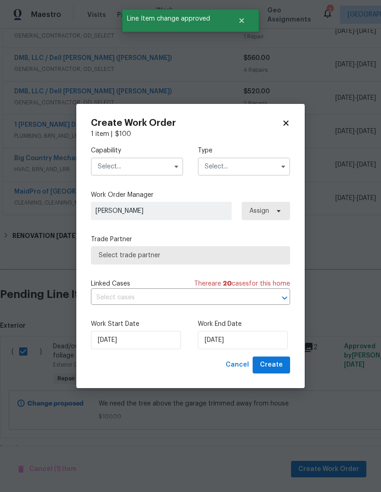
click at [161, 170] on input "text" at bounding box center [137, 166] width 92 height 18
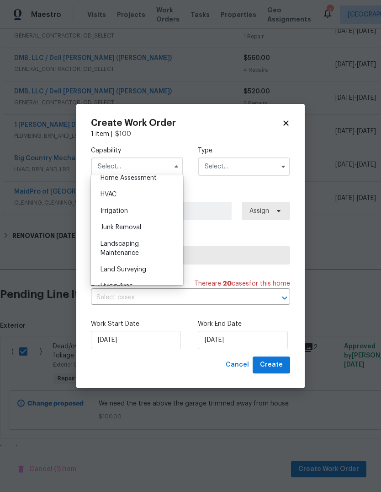
scroll to position [545, 0]
click at [147, 252] on div "Landscaping Maintenance" at bounding box center [137, 247] width 88 height 26
type input "Landscaping Maintenance"
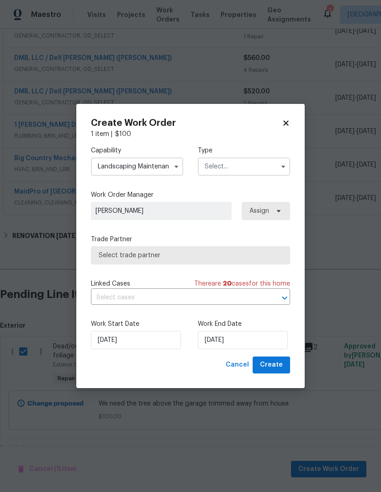
click at [280, 168] on icon "button" at bounding box center [283, 166] width 7 height 7
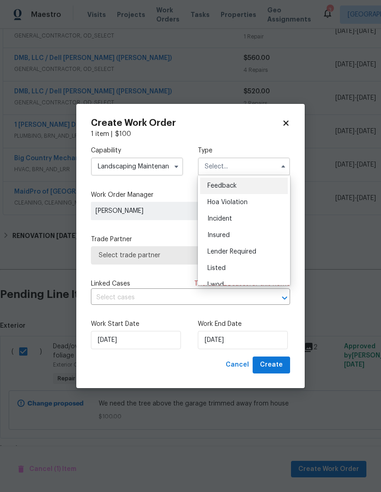
click at [247, 267] on div "Listed" at bounding box center [244, 268] width 88 height 16
type input "Listed"
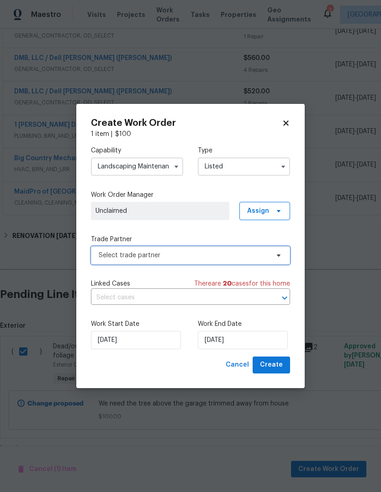
click at [233, 253] on span "Select trade partner" at bounding box center [184, 255] width 171 height 9
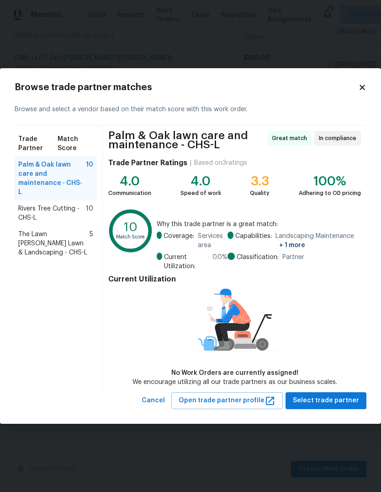
click at [73, 205] on span "Rivers Tree Cutting - CHS-L" at bounding box center [52, 213] width 68 height 18
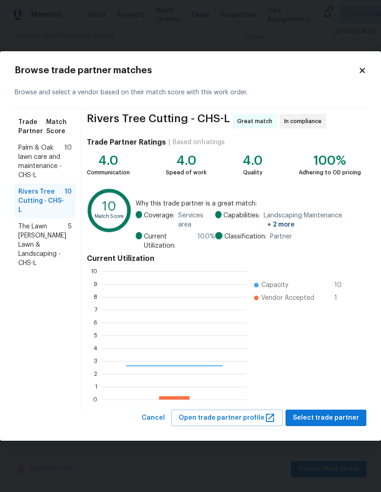
scroll to position [128, 145]
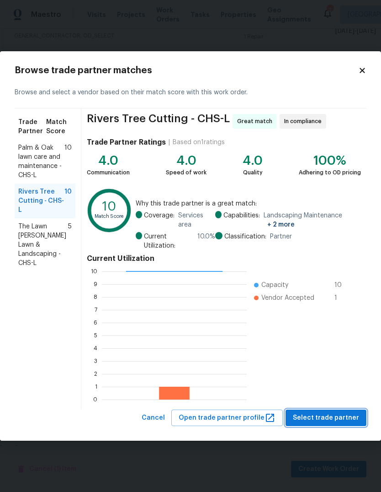
click at [339, 413] on span "Select trade partner" at bounding box center [326, 417] width 66 height 11
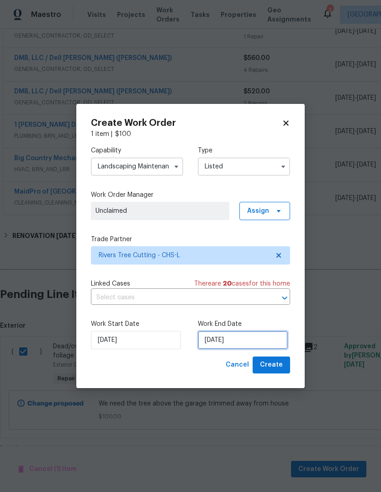
click at [258, 337] on input "[DATE]" at bounding box center [243, 340] width 90 height 18
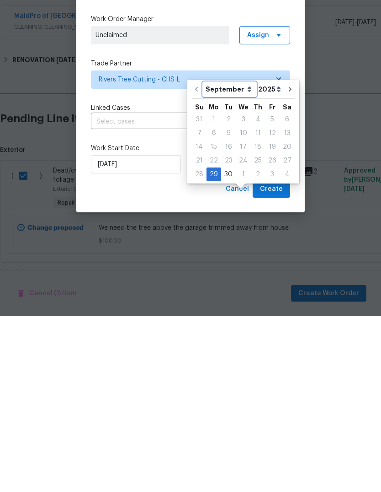
click at [246, 258] on select "September October November December" at bounding box center [229, 265] width 53 height 14
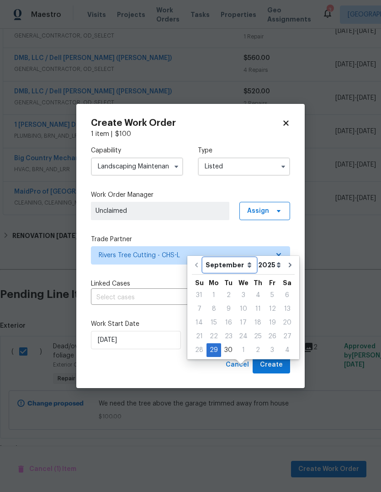
select select "9"
type input "10/29/2025"
select select "9"
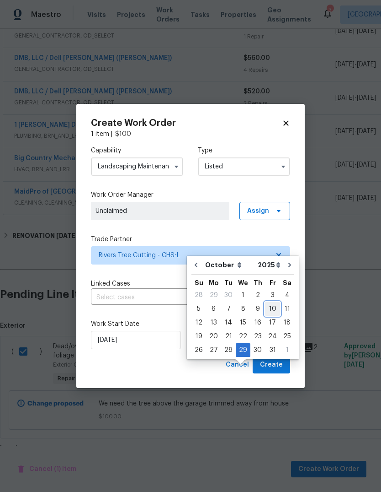
click at [269, 302] on div "10" at bounding box center [272, 308] width 15 height 13
type input "10/10/2025"
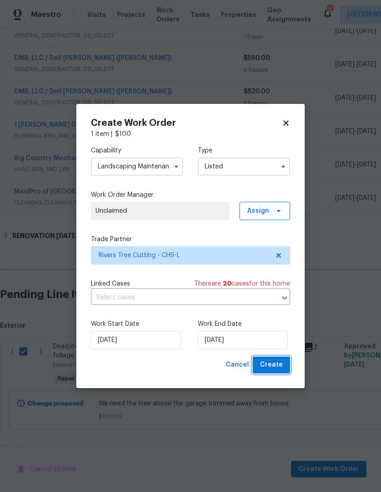
click at [273, 360] on span "Create" at bounding box center [271, 364] width 23 height 11
checkbox input "false"
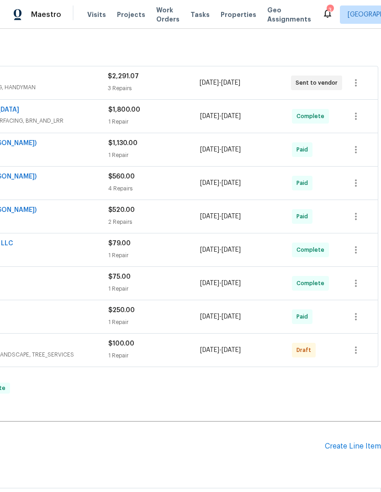
scroll to position [138, 135]
click at [357, 345] on icon "button" at bounding box center [356, 350] width 11 height 11
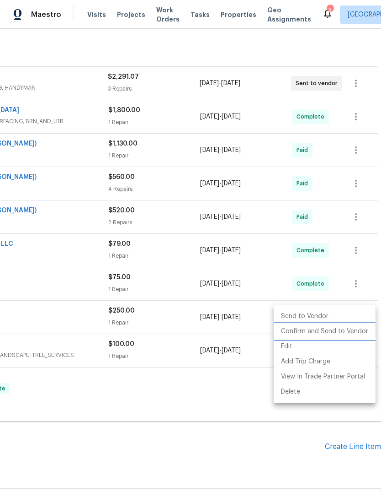
click at [345, 332] on li "Confirm and Send to Vendor" at bounding box center [325, 331] width 102 height 15
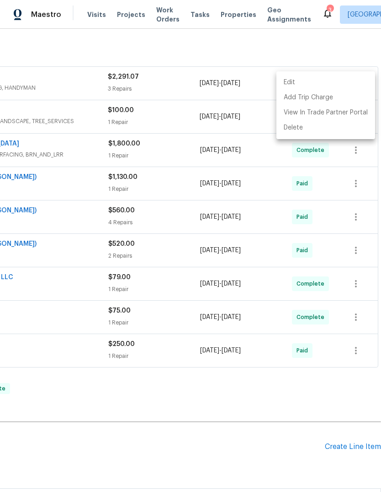
click at [307, 363] on div at bounding box center [190, 246] width 381 height 492
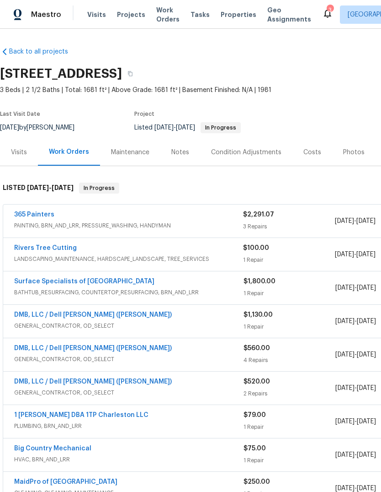
scroll to position [0, 0]
click at [44, 211] on link "365 Painters" at bounding box center [34, 214] width 40 height 6
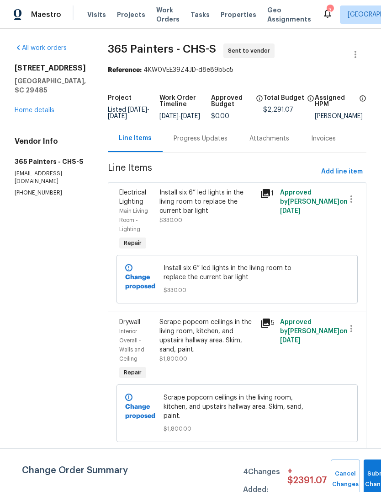
click at [199, 150] on div "Progress Updates" at bounding box center [201, 138] width 76 height 27
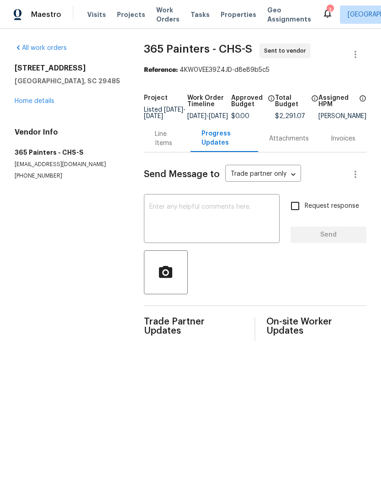
click at [145, 140] on div "Line Items" at bounding box center [167, 138] width 47 height 27
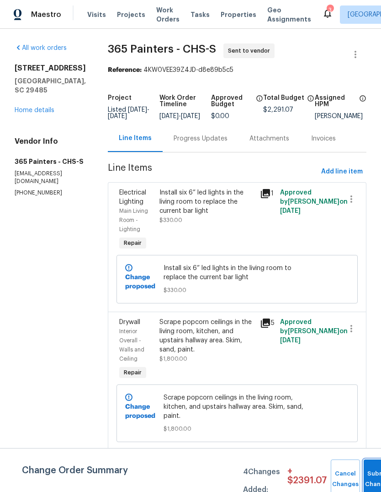
click at [368, 473] on button "Submit Changes" at bounding box center [378, 478] width 29 height 39
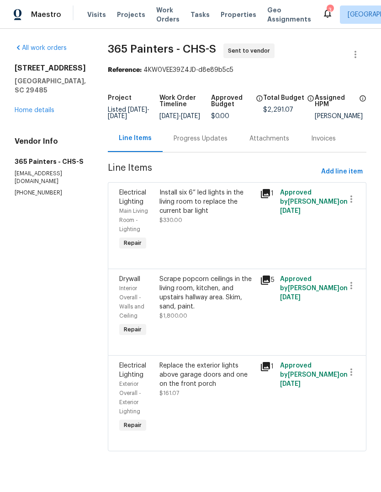
click at [196, 151] on div "Progress Updates" at bounding box center [201, 138] width 76 height 27
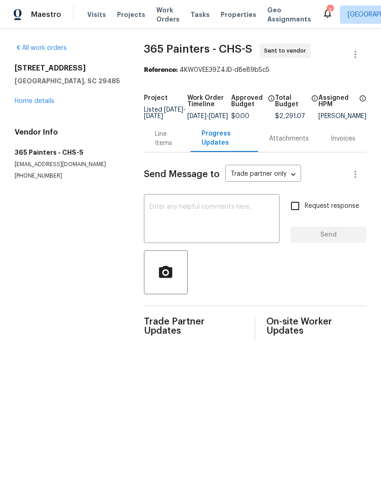
click at [211, 233] on textarea at bounding box center [212, 219] width 125 height 32
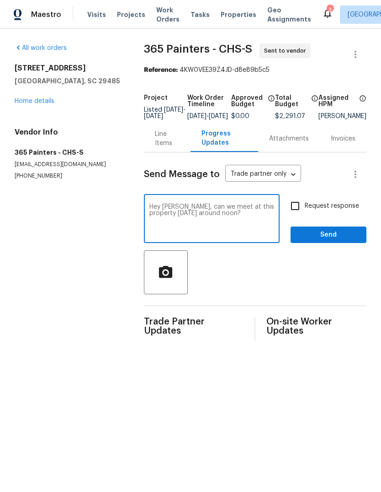
type textarea "Hey Gerson, can we meet at this property Wednesday around noon?"
click at [305, 212] on input "Request response" at bounding box center [295, 205] width 19 height 19
checkbox input "true"
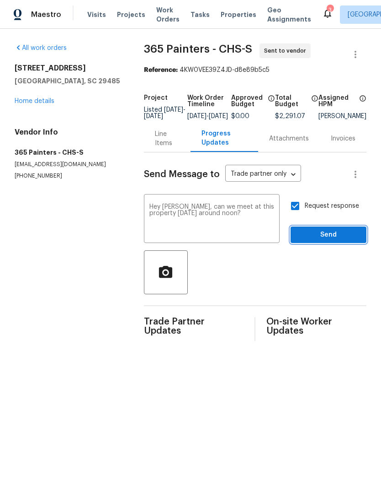
click at [336, 236] on span "Send" at bounding box center [328, 234] width 61 height 11
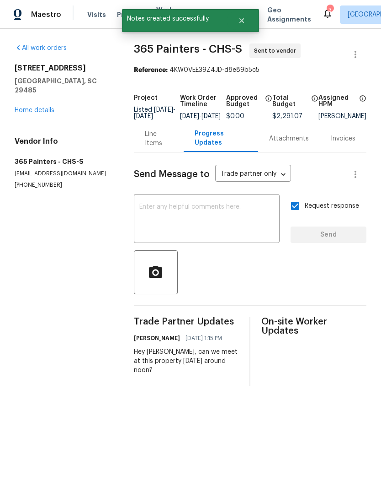
click at [43, 107] on link "Home details" at bounding box center [35, 110] width 40 height 6
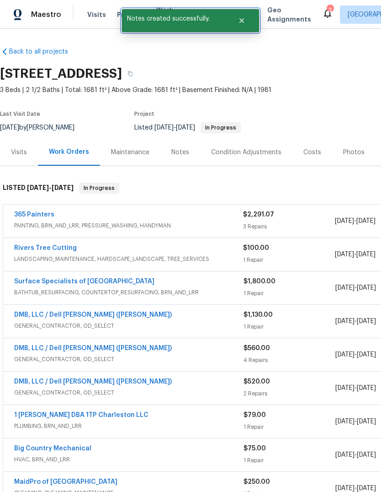
click at [245, 21] on icon "Close" at bounding box center [241, 20] width 7 height 7
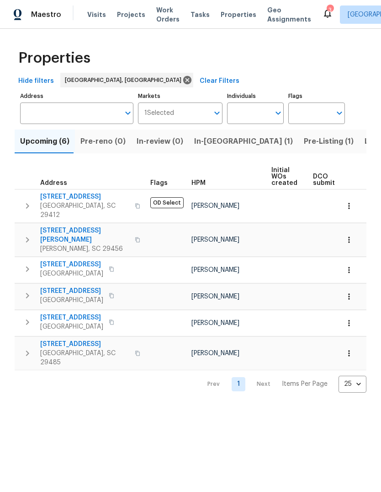
click at [304, 145] on span "Pre-Listing (1)" at bounding box center [329, 141] width 50 height 13
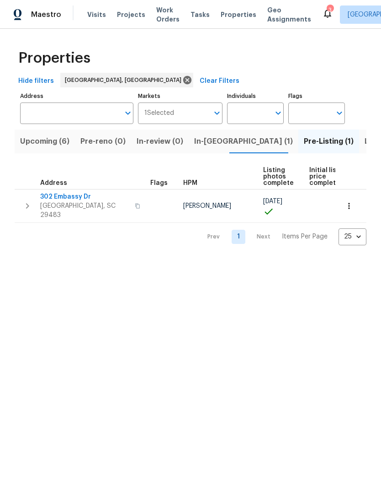
click at [70, 195] on span "302 Embassy Dr" at bounding box center [84, 196] width 89 height 9
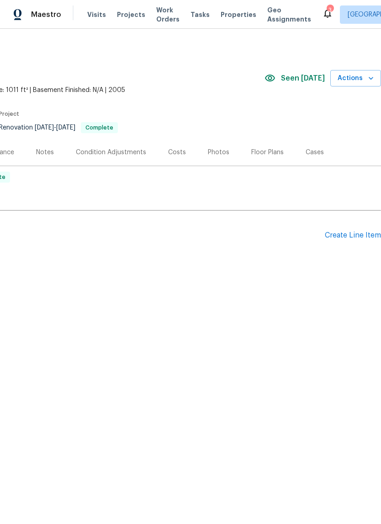
scroll to position [0, 135]
click at [353, 233] on div "Create Line Item" at bounding box center [353, 235] width 56 height 9
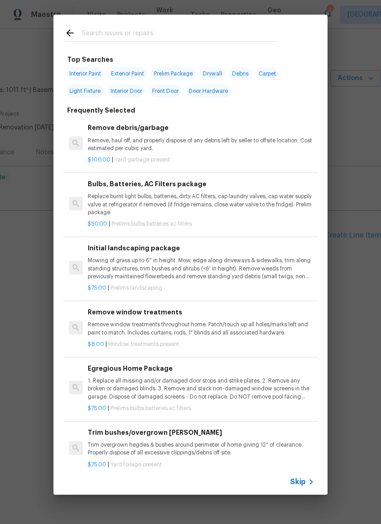
click at [350, 268] on div "Top Searches Interior Paint Exterior Paint Prelim Package Drywall Debris Carpet…" at bounding box center [190, 254] width 381 height 509
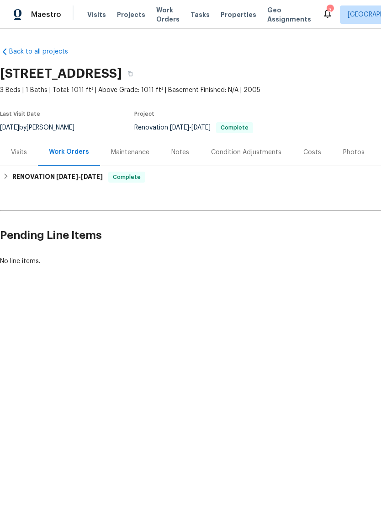
scroll to position [0, 0]
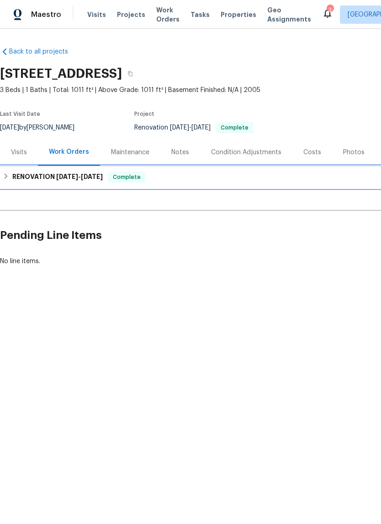
click at [92, 175] on span "[DATE]" at bounding box center [92, 176] width 22 height 6
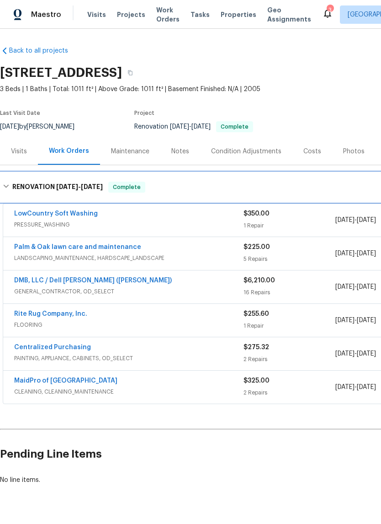
scroll to position [1, 0]
click at [91, 192] on div "RENOVATION [DATE] - [DATE] Complete" at bounding box center [258, 186] width 517 height 29
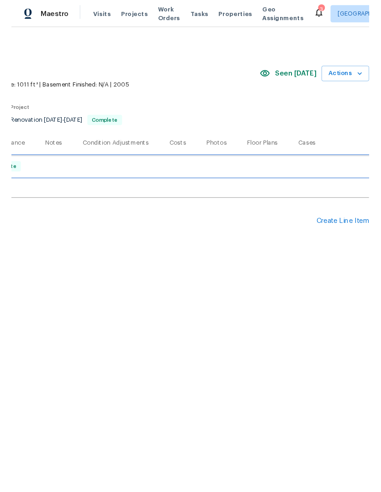
scroll to position [0, 135]
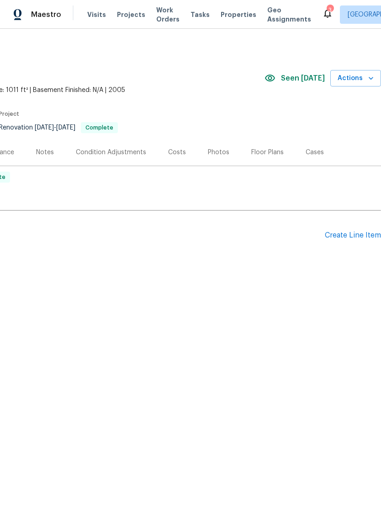
click at [343, 237] on div "Create Line Item" at bounding box center [353, 235] width 56 height 9
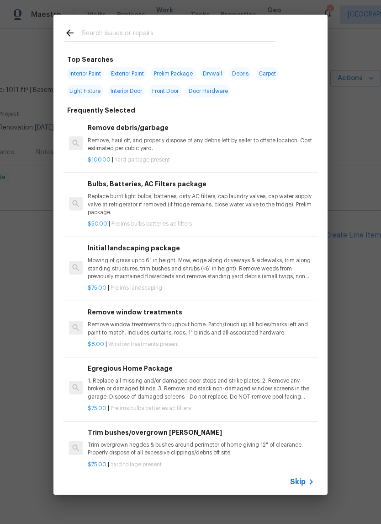
click at [232, 33] on input "text" at bounding box center [179, 34] width 194 height 14
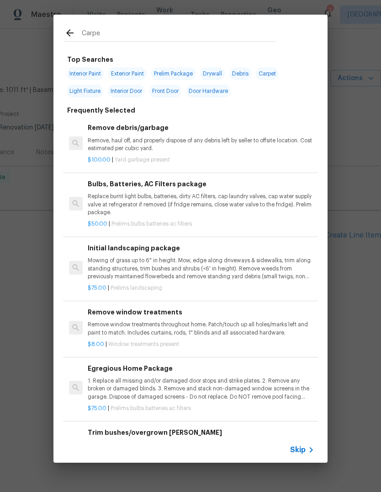
type input "Carpet"
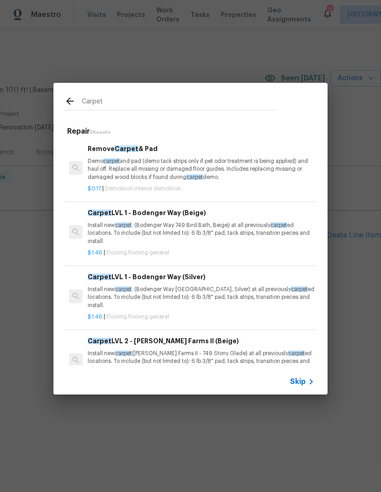
scroll to position [0, 0]
click at [250, 232] on p "Install new carpet . (Bodenger Way 749 Bird Bath, Beige) at all previously carp…" at bounding box center [201, 232] width 227 height 23
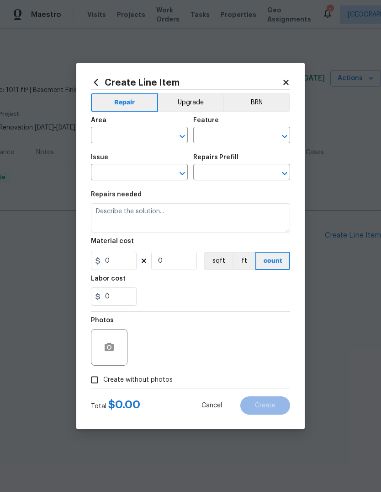
type input "Overall Flooring"
type input "Flooring General"
type input "Carpet LVL 1 - Bodenger Way (Beige) $1.46"
type textarea "Install new carpet. (Bodenger Way 749 Bird Bath, Beige) at all previously carpe…"
type input "1.46"
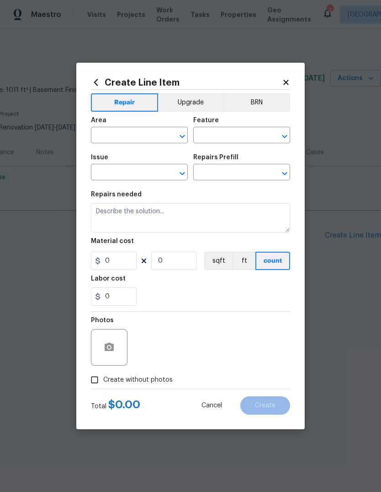
type input "1"
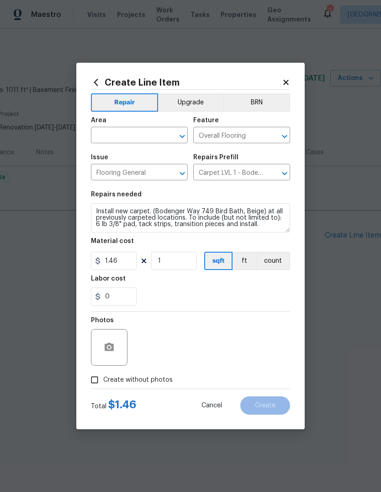
click at [130, 133] on input "text" at bounding box center [126, 136] width 71 height 14
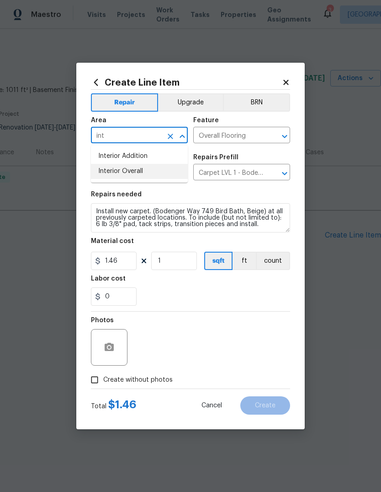
click at [164, 167] on li "Interior Overall" at bounding box center [139, 171] width 97 height 15
type input "Interior Overall"
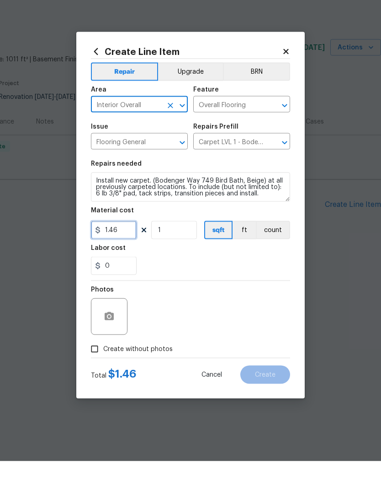
click at [120, 251] on input "1.46" at bounding box center [114, 260] width 46 height 18
type input "270"
click at [225, 311] on div "Photos" at bounding box center [190, 340] width 199 height 59
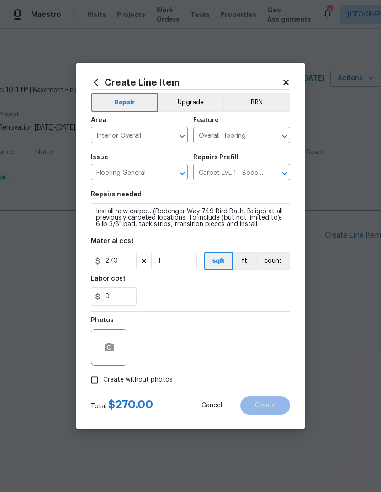
click at [124, 380] on span "Create without photos" at bounding box center [138, 380] width 70 height 10
click at [103, 380] on input "Create without photos" at bounding box center [94, 379] width 17 height 17
checkbox input "true"
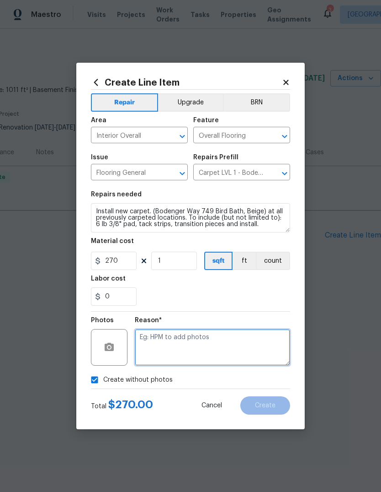
click at [217, 344] on textarea at bounding box center [212, 347] width 155 height 37
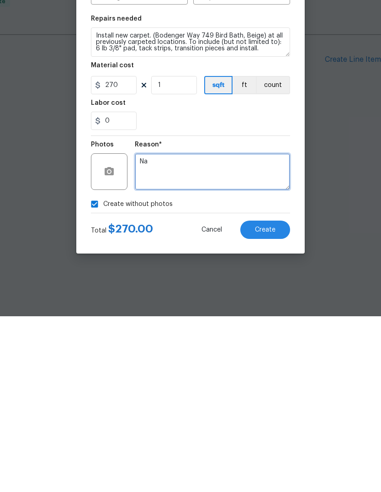
type textarea "Na"
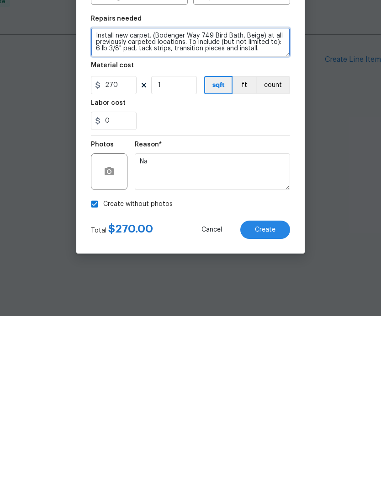
click at [219, 203] on textarea "Install new carpet. (Bodenger Way 749 Bird Bath, Beige) at all previously carpe…" at bounding box center [190, 217] width 199 height 29
click at [209, 203] on textarea "Install new carpet. (Bodenger Way 749 Bird Bath, Beige) at all previously carpe…" at bounding box center [190, 217] width 199 height 29
click at [227, 203] on textarea "Install new carpet. (Bodenger Way 749 Bird Bath, Beige) at all previously carpe…" at bounding box center [190, 217] width 199 height 29
click at [226, 203] on textarea "Install new carpet. (Bodenger Way 749 Bird Bath, Beige) at all previously carpe…" at bounding box center [190, 217] width 199 height 29
click at [231, 203] on textarea "Install new carpet. (Bodenger Way 749 Bird Bath, Beige) at all previously carpe…" at bounding box center [190, 217] width 199 height 29
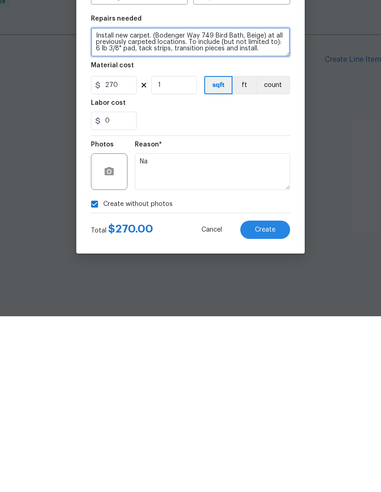
click at [231, 203] on textarea "Install new carpet. (Bodenger Way 749 Bird Bath, Beige) at all previously carpe…" at bounding box center [190, 217] width 199 height 29
type textarea "Mistake in pricing during renovation. This work is created to make up the diffe…"
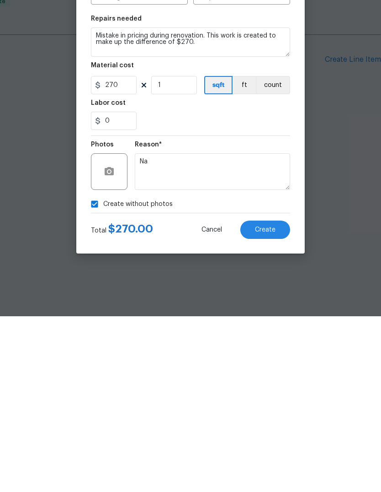
click at [273, 402] on span "Create" at bounding box center [265, 405] width 21 height 7
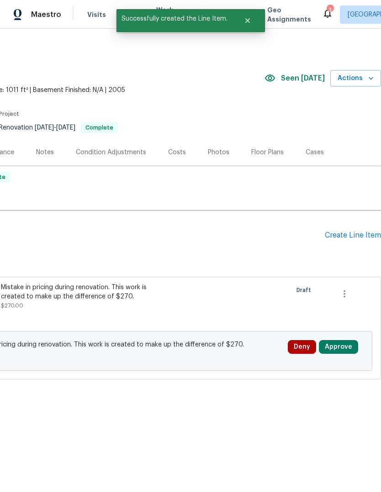
click at [343, 349] on button "Approve" at bounding box center [338, 347] width 39 height 14
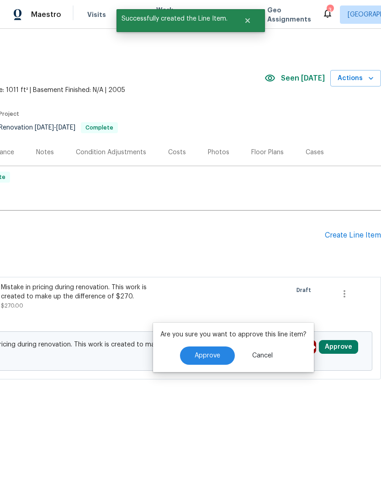
click at [210, 354] on span "Approve" at bounding box center [208, 355] width 26 height 7
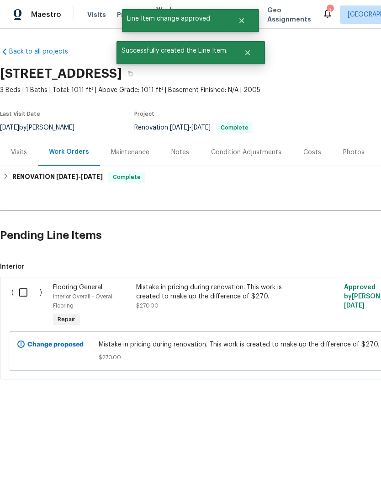
click at [17, 290] on input "checkbox" at bounding box center [27, 292] width 26 height 19
checkbox input "true"
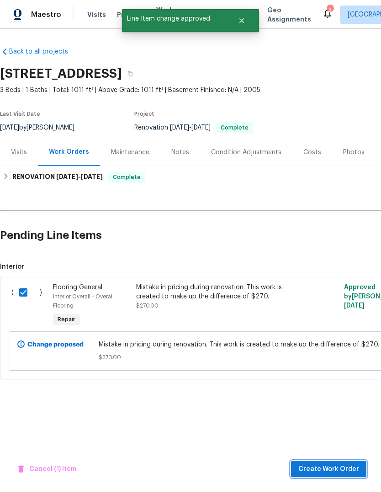
click at [332, 465] on span "Create Work Order" at bounding box center [329, 468] width 61 height 11
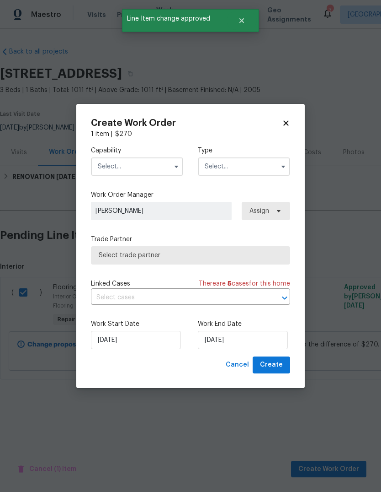
click at [164, 173] on input "text" at bounding box center [137, 166] width 92 height 18
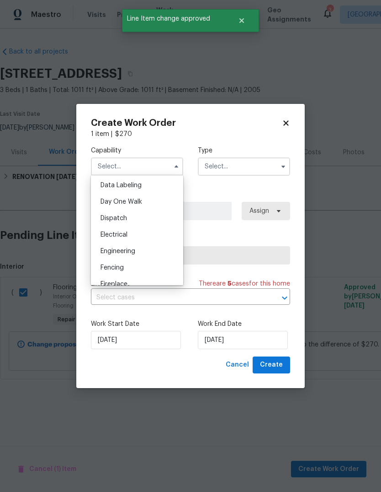
scroll to position [319, 0]
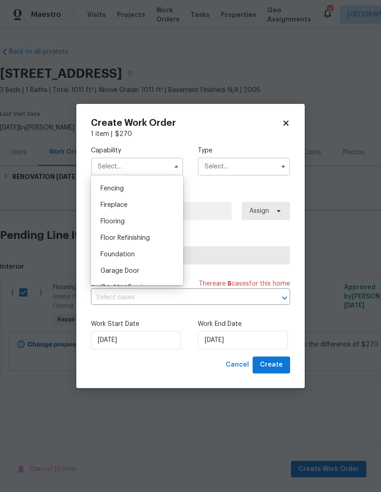
click at [145, 219] on div "Flooring" at bounding box center [137, 221] width 88 height 16
type input "Flooring"
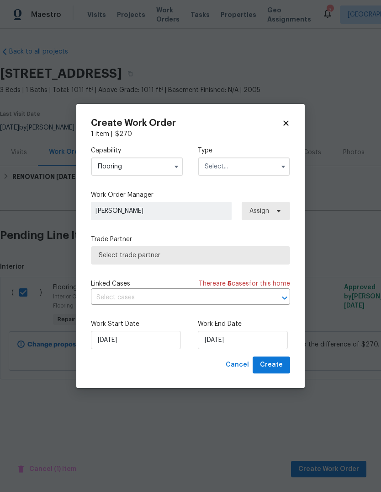
click at [259, 165] on input "text" at bounding box center [244, 166] width 92 height 18
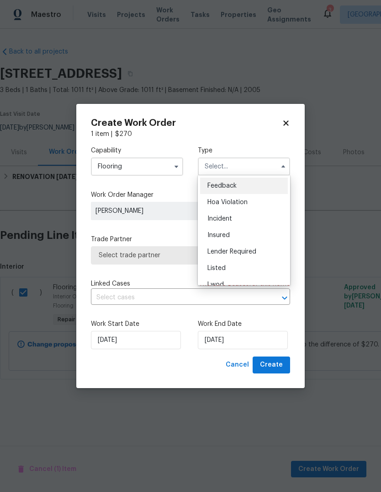
click at [251, 266] on div "Listed" at bounding box center [244, 268] width 88 height 16
type input "Listed"
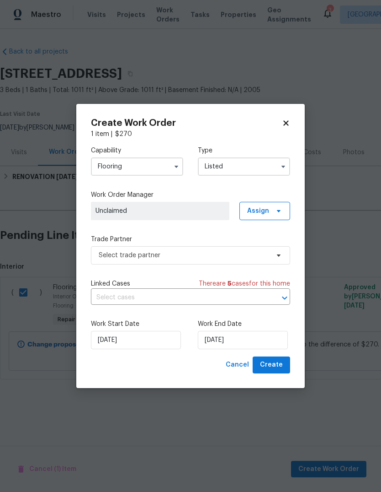
click at [272, 226] on div "Capability Flooring Type Listed Work Order Manager Unclaimed Assign Trade Partn…" at bounding box center [190, 248] width 199 height 218
click at [281, 214] on icon at bounding box center [278, 210] width 7 height 7
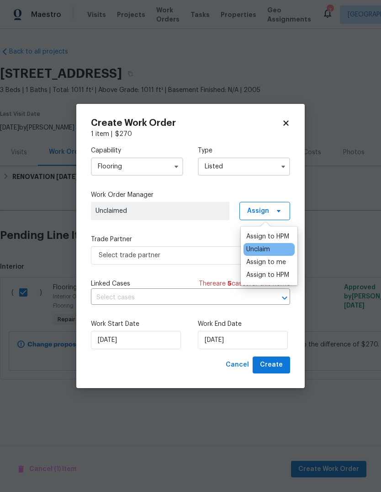
click at [279, 259] on div "Assign to me" at bounding box center [266, 261] width 40 height 9
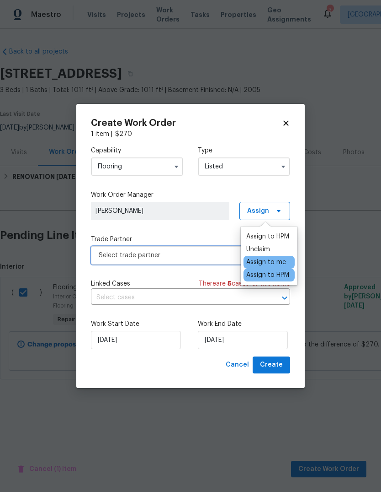
click at [204, 259] on span "Select trade partner" at bounding box center [190, 255] width 199 height 18
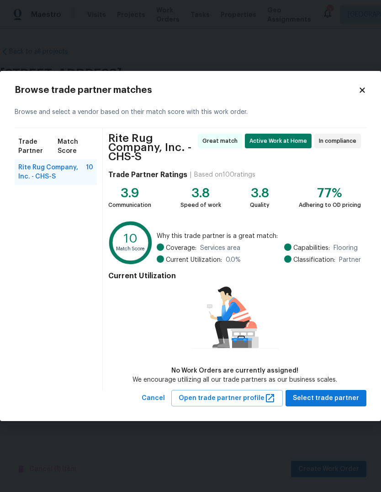
click at [65, 178] on span "Rite Rug Company, Inc. - CHS-S" at bounding box center [52, 172] width 68 height 18
click at [338, 396] on span "Select trade partner" at bounding box center [326, 397] width 66 height 11
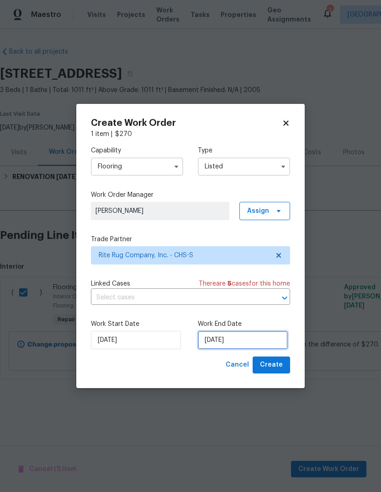
click at [244, 339] on input "[DATE]" at bounding box center [243, 340] width 90 height 18
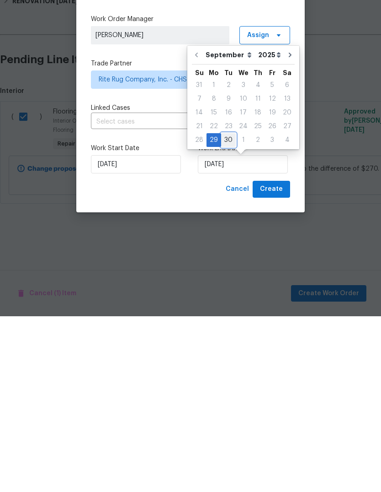
click at [229, 309] on div "30" at bounding box center [228, 315] width 15 height 13
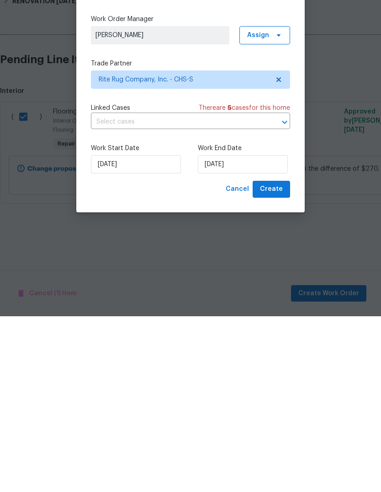
type input "9/30/2025"
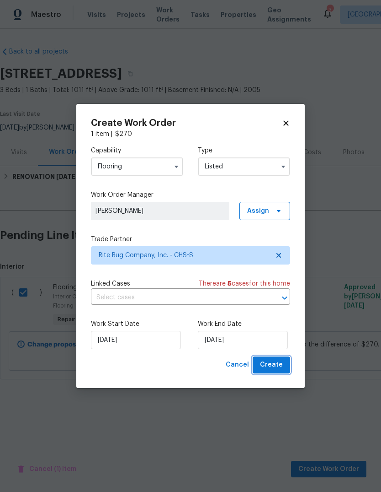
click at [278, 365] on span "Create" at bounding box center [271, 364] width 23 height 11
checkbox input "false"
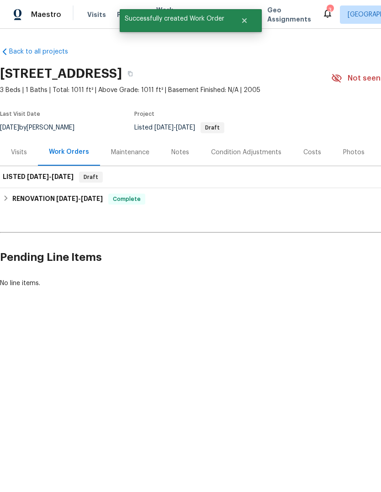
scroll to position [0, 0]
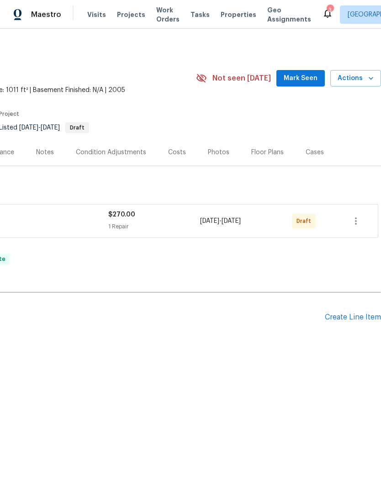
scroll to position [0, 135]
click at [360, 225] on icon "button" at bounding box center [356, 220] width 11 height 11
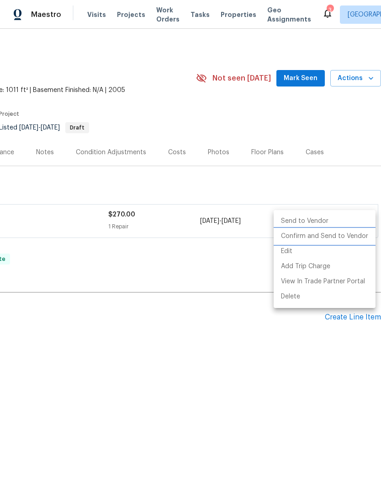
click at [336, 238] on li "Confirm and Send to Vendor" at bounding box center [325, 236] width 102 height 15
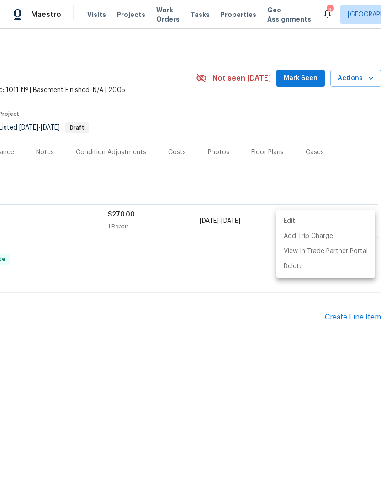
click at [301, 74] on div at bounding box center [190, 246] width 381 height 492
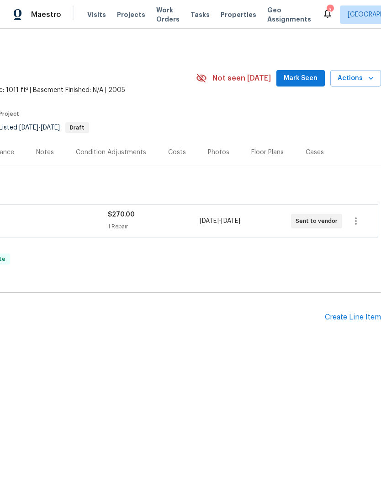
click at [289, 80] on span "Mark Seen" at bounding box center [301, 78] width 34 height 11
click at [232, 11] on span "Properties" at bounding box center [239, 14] width 36 height 9
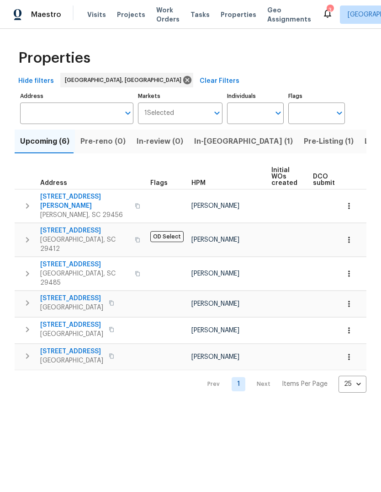
click at [304, 142] on span "Pre-Listing (1)" at bounding box center [329, 141] width 50 height 13
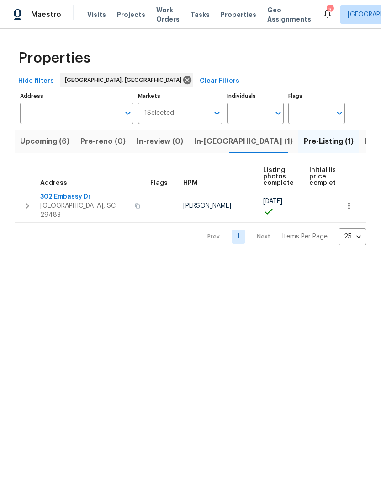
click at [71, 197] on span "302 Embassy Dr" at bounding box center [84, 196] width 89 height 9
click at [365, 147] on span "Listed (6)" at bounding box center [382, 141] width 35 height 13
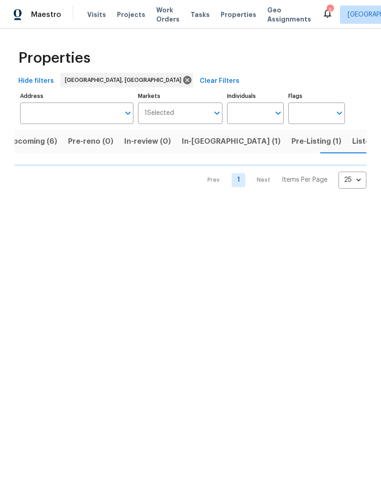
scroll to position [0, 13]
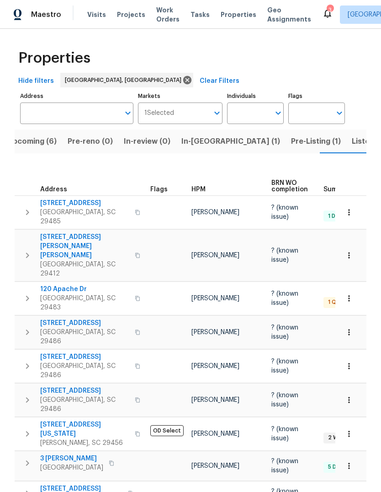
click at [30, 212] on icon "button" at bounding box center [27, 212] width 11 height 11
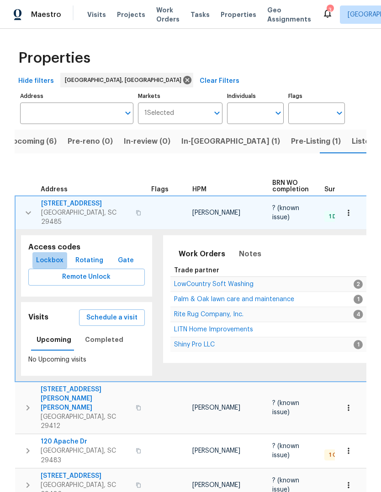
click at [56, 259] on span "Lockbox" at bounding box center [49, 260] width 27 height 11
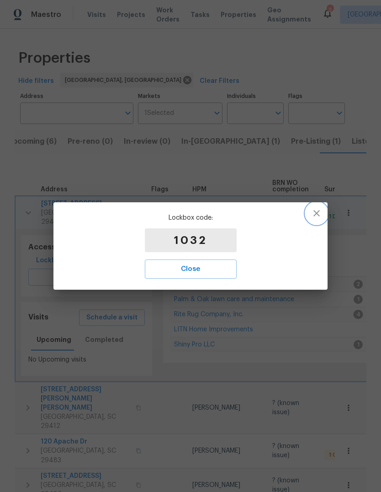
click at [318, 213] on icon "button" at bounding box center [316, 213] width 11 height 11
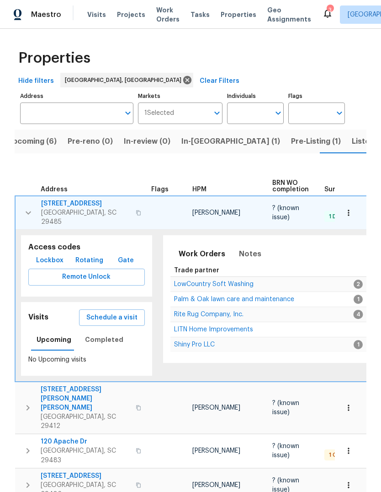
click at [59, 262] on span "Lockbox" at bounding box center [49, 260] width 27 height 11
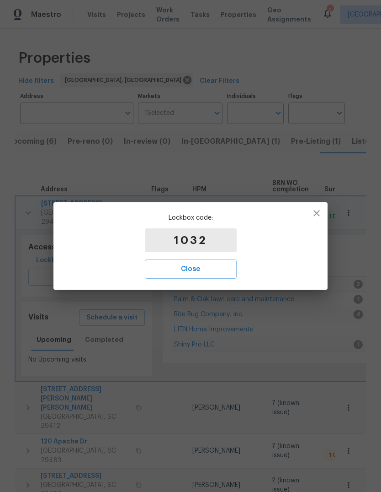
click at [203, 276] on button "Close" at bounding box center [191, 268] width 92 height 19
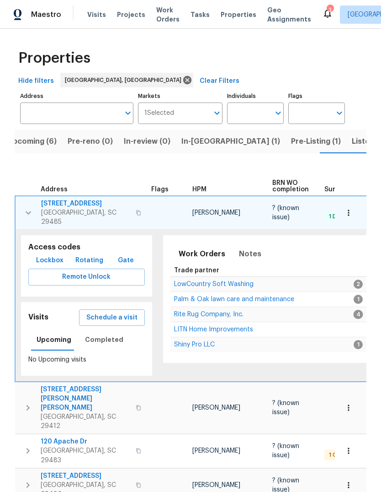
click at [47, 257] on span "Lockbox" at bounding box center [49, 260] width 27 height 11
